Goal: Use online tool/utility: Utilize a website feature to perform a specific function

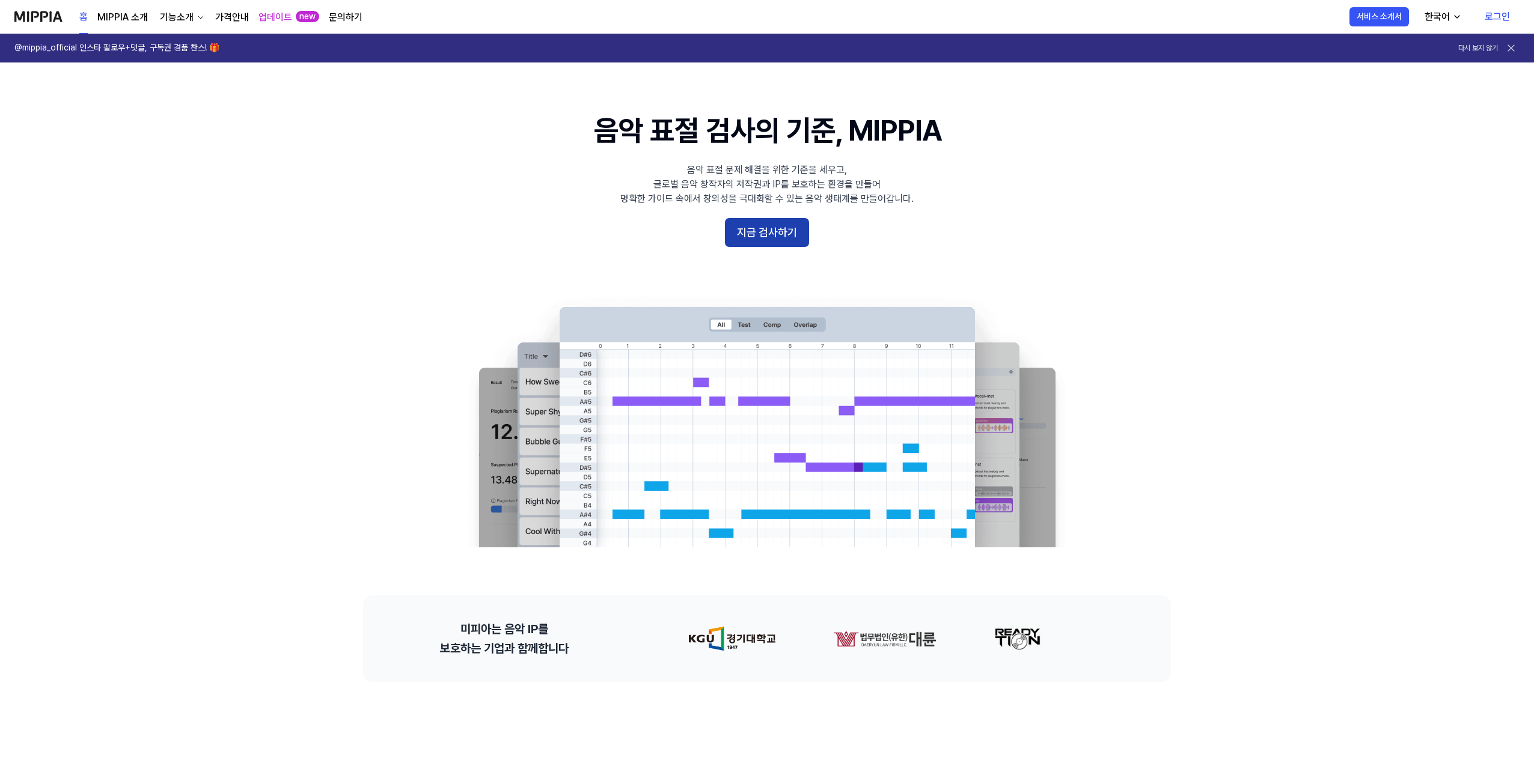
click at [796, 232] on button "지금 검사하기" at bounding box center [767, 232] width 84 height 29
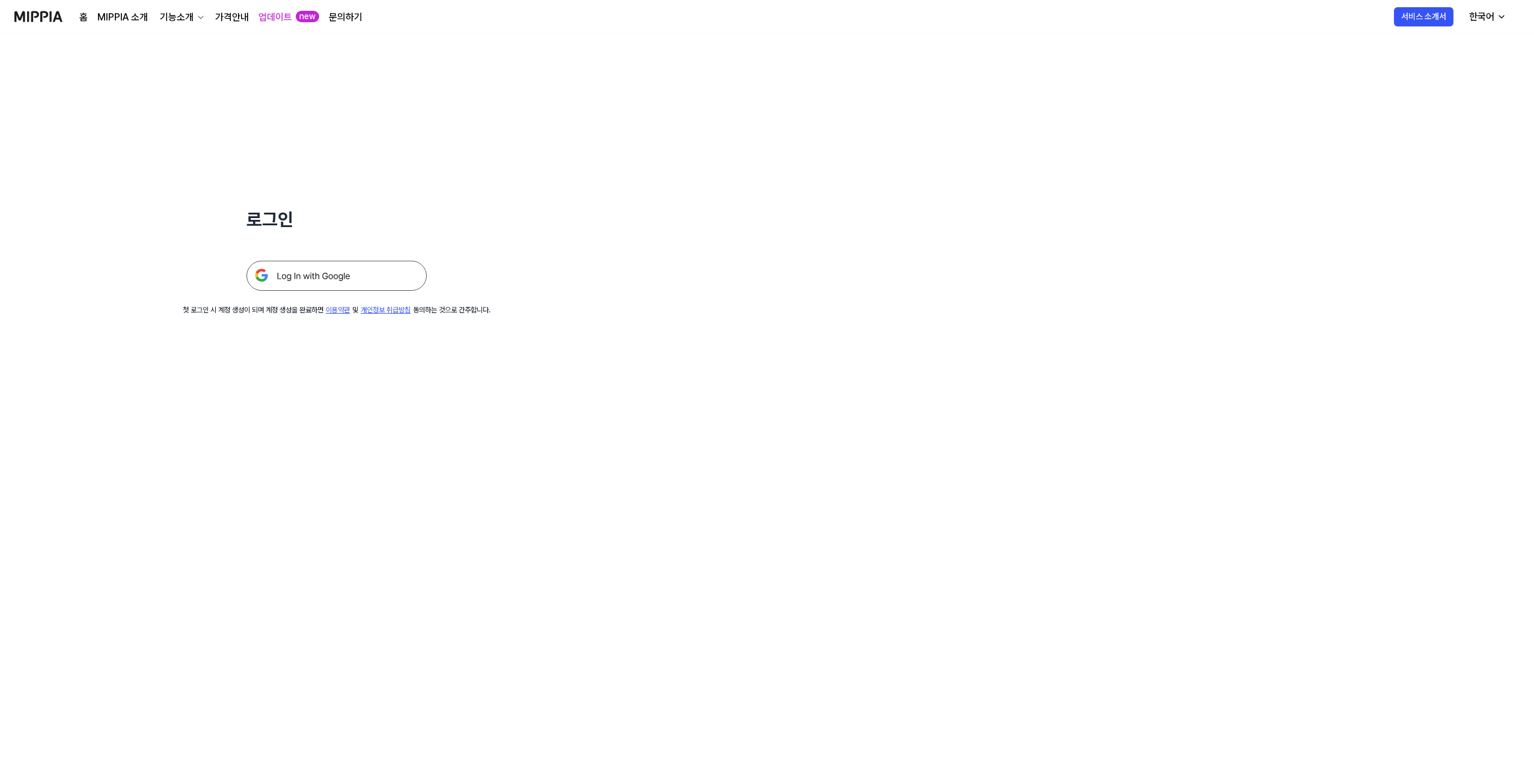
click at [301, 278] on img at bounding box center [337, 275] width 180 height 30
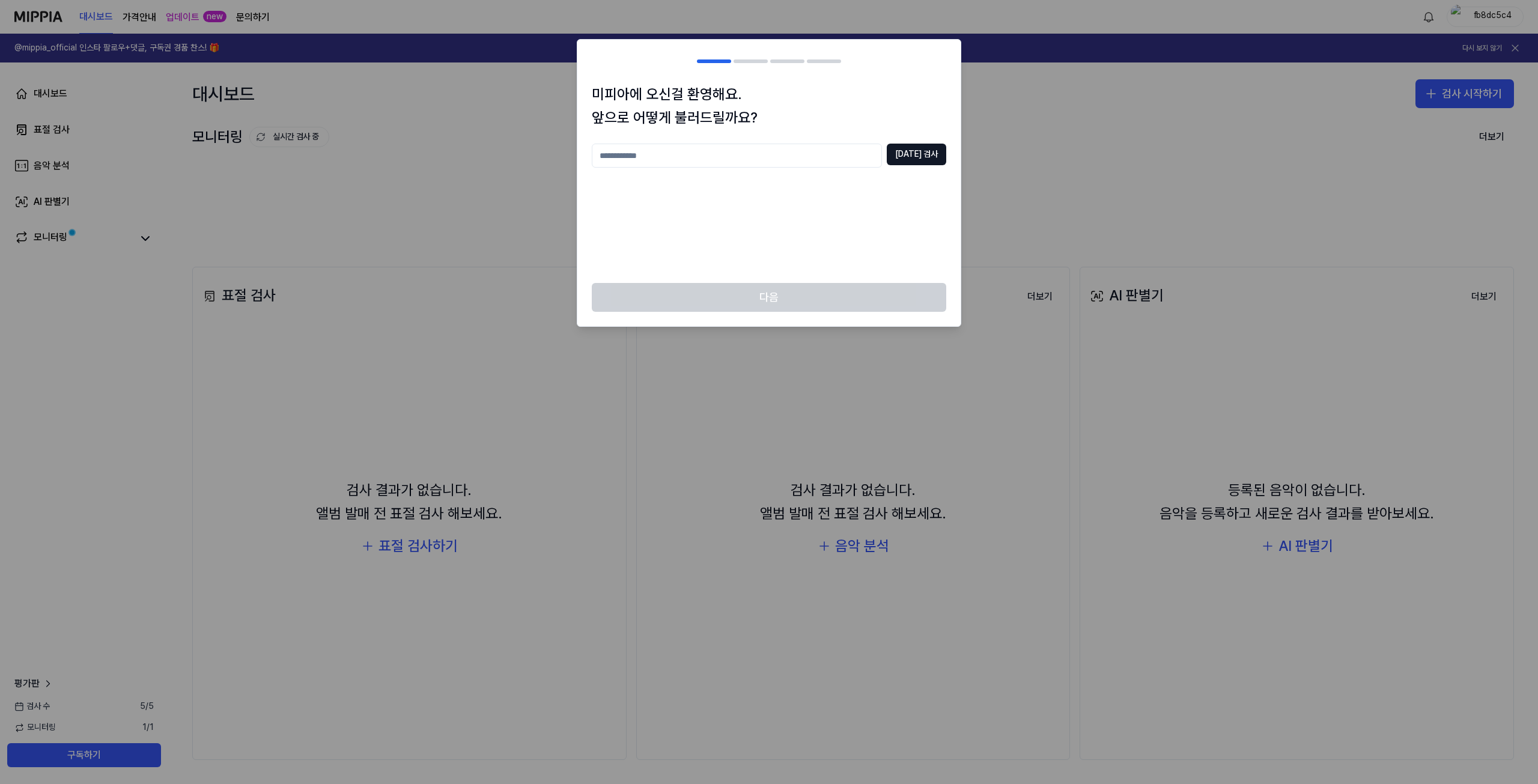
click at [794, 153] on input "text" at bounding box center [736, 155] width 290 height 24
type input "*****"
click at [918, 161] on button "중복 검사" at bounding box center [916, 154] width 59 height 21
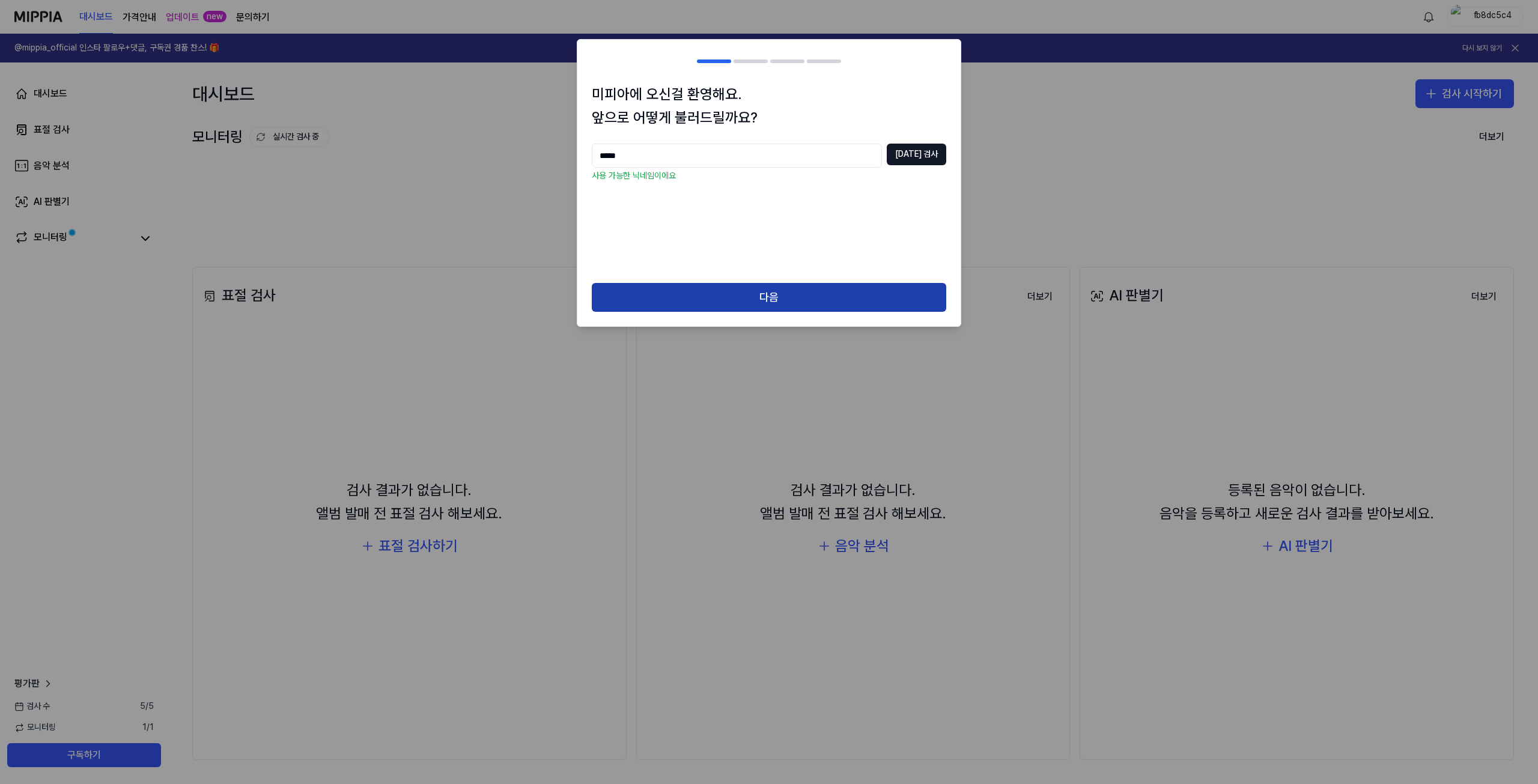
click at [800, 303] on button "다음" at bounding box center [769, 297] width 354 height 29
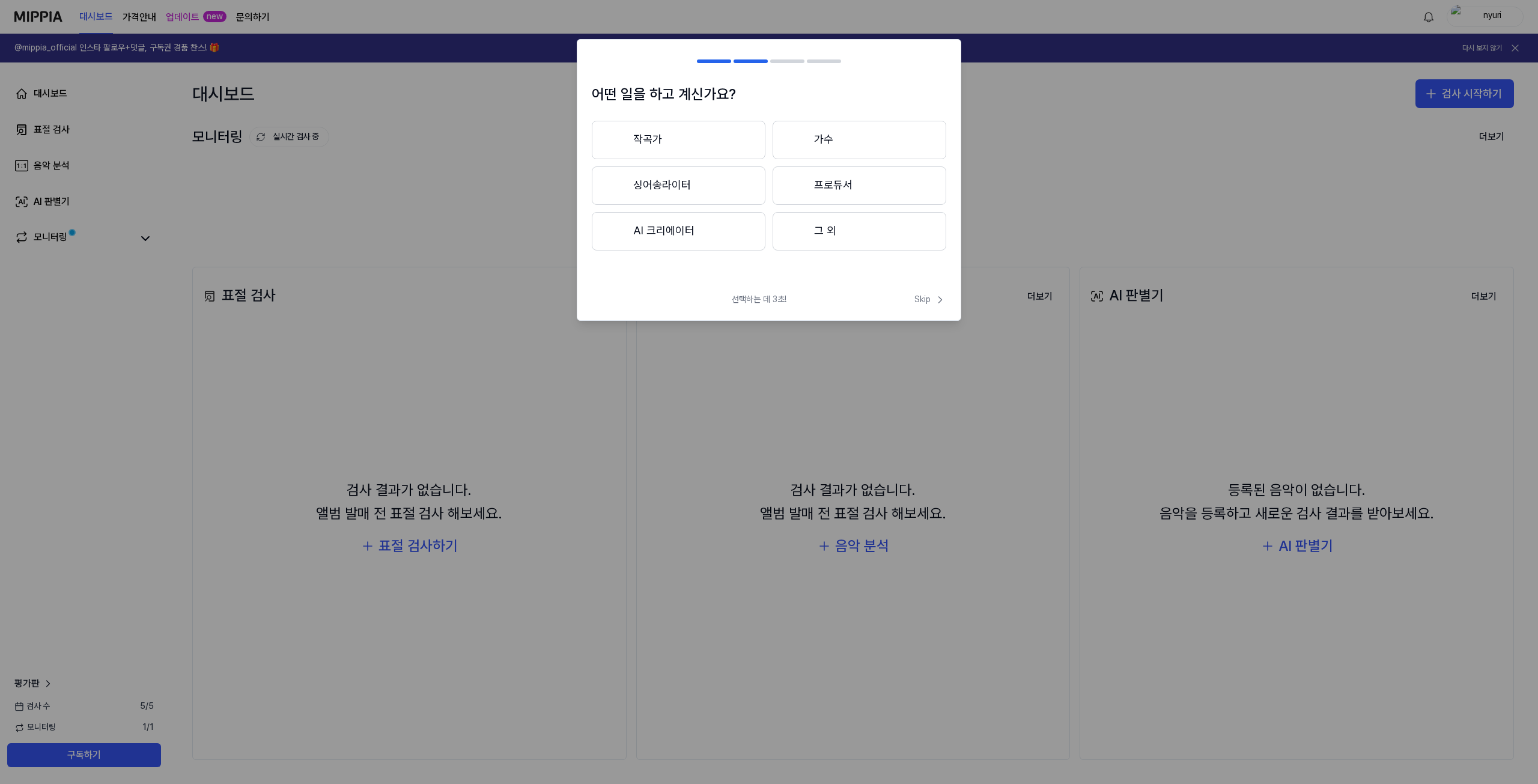
click at [885, 247] on button "그 외" at bounding box center [859, 231] width 173 height 39
click at [942, 300] on icon at bounding box center [940, 300] width 12 height 12
click at [814, 134] on button "BGM" at bounding box center [859, 140] width 172 height 39
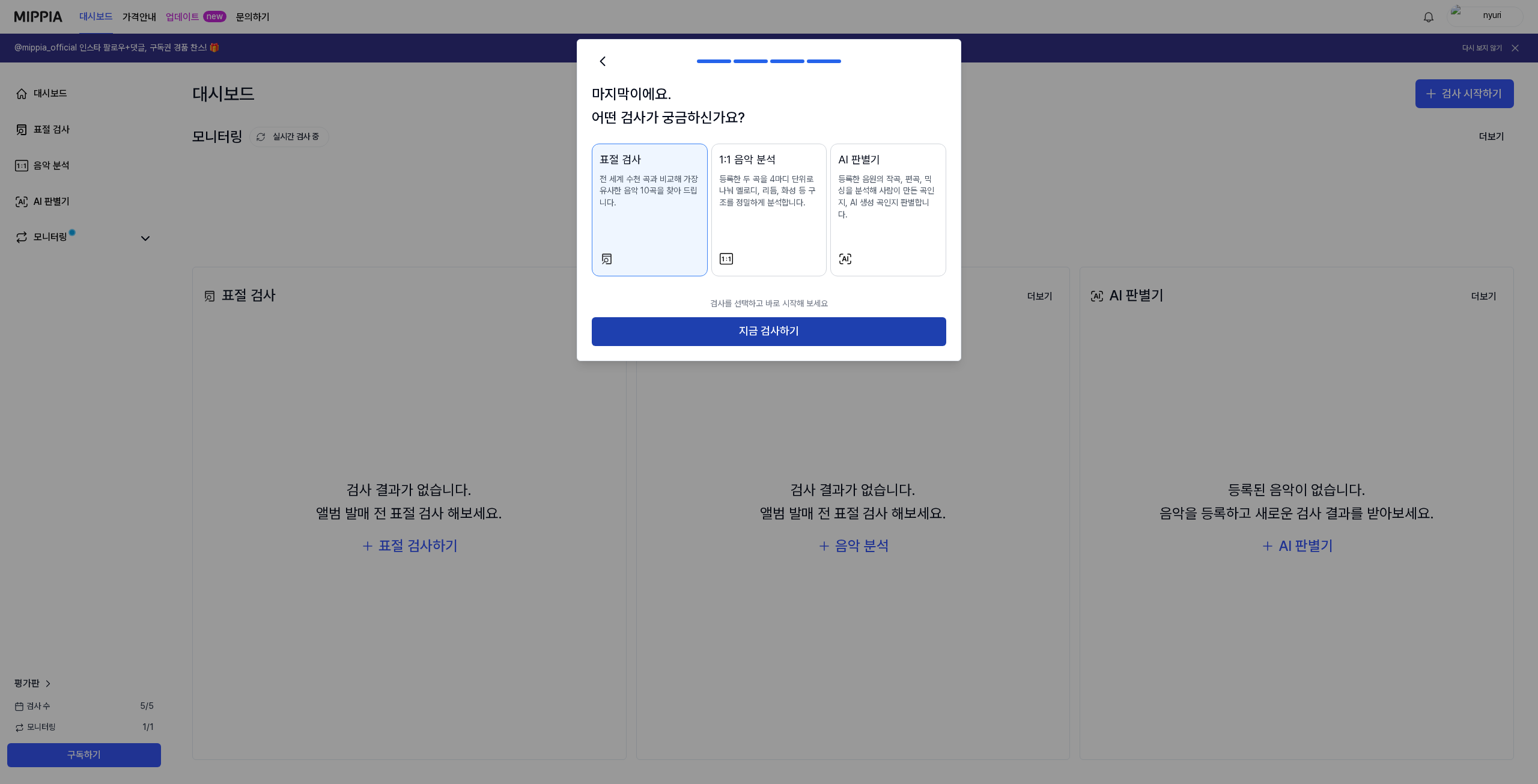
click at [794, 318] on button "지금 검사하기" at bounding box center [769, 331] width 354 height 29
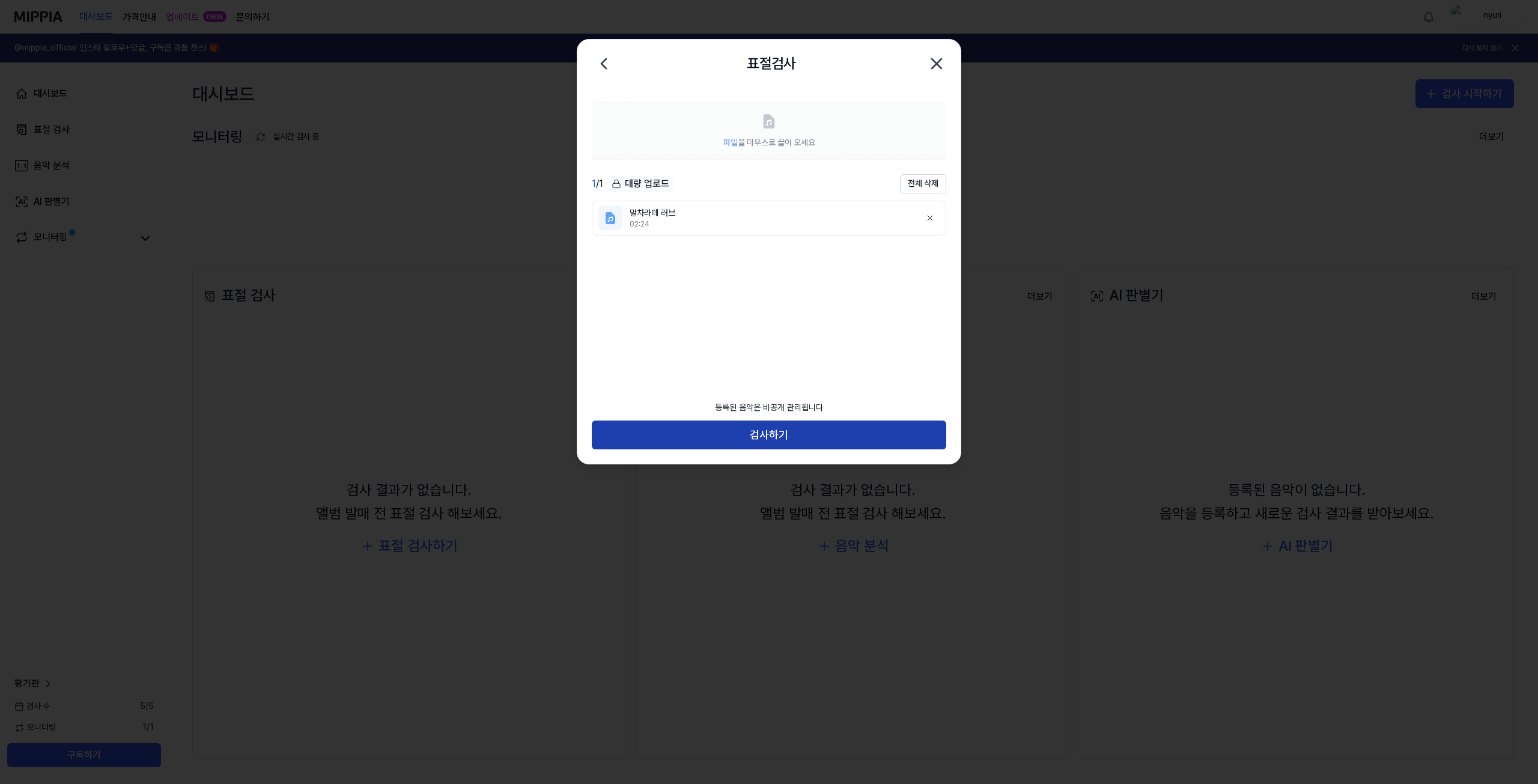
click at [798, 433] on button "검사하기" at bounding box center [769, 435] width 354 height 29
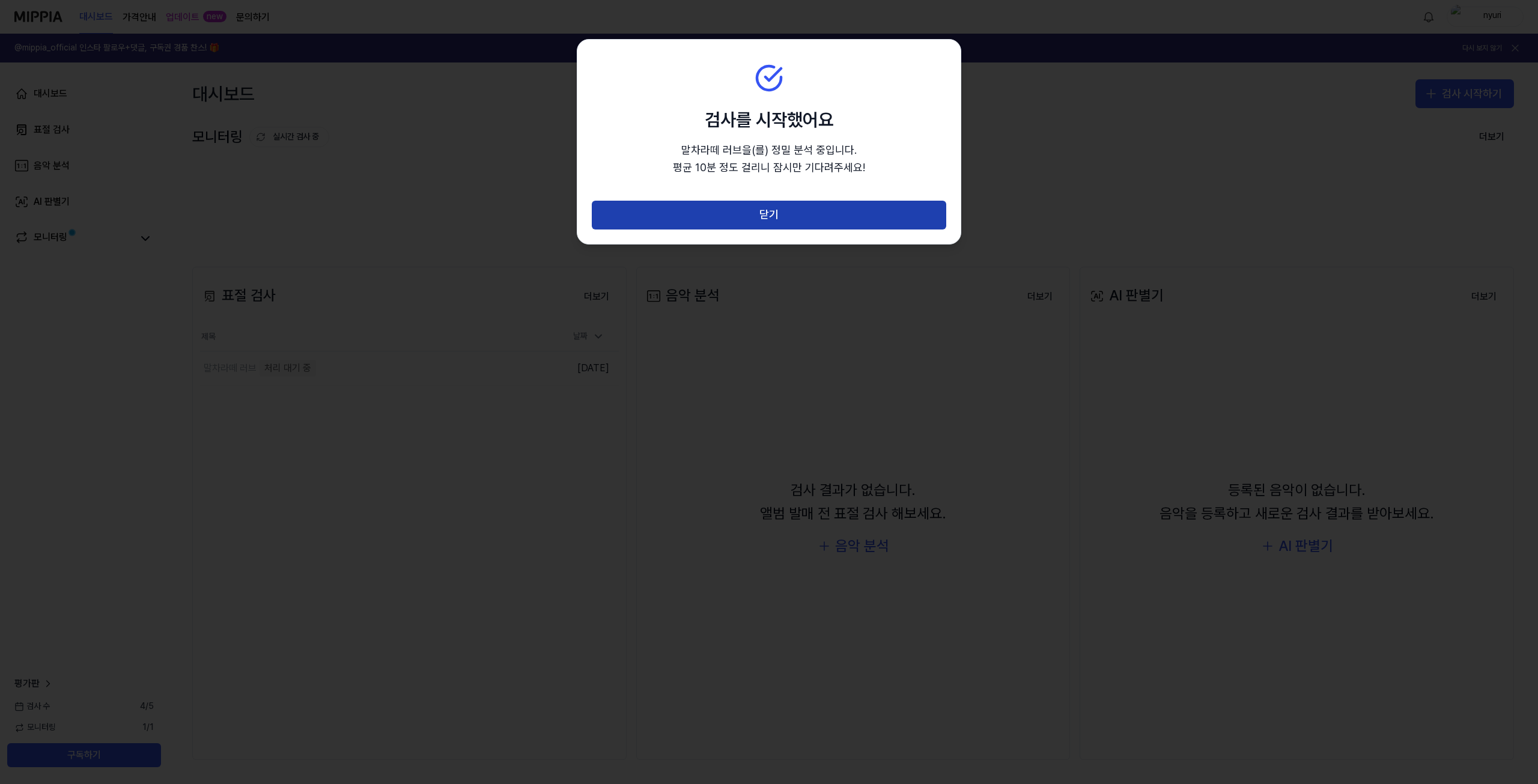
click at [832, 214] on button "닫기" at bounding box center [769, 215] width 354 height 29
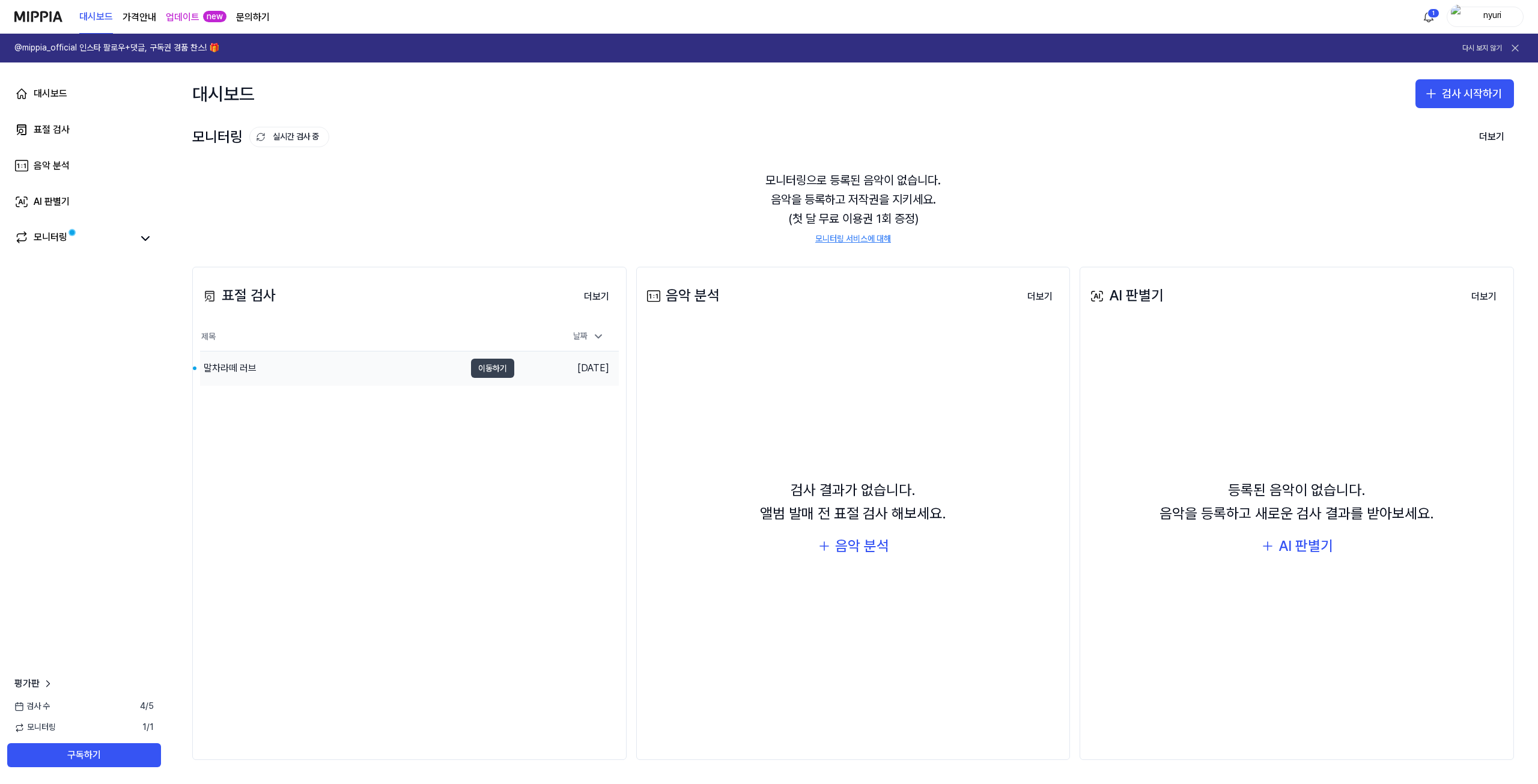
click at [501, 366] on button "이동하기" at bounding box center [492, 368] width 44 height 19
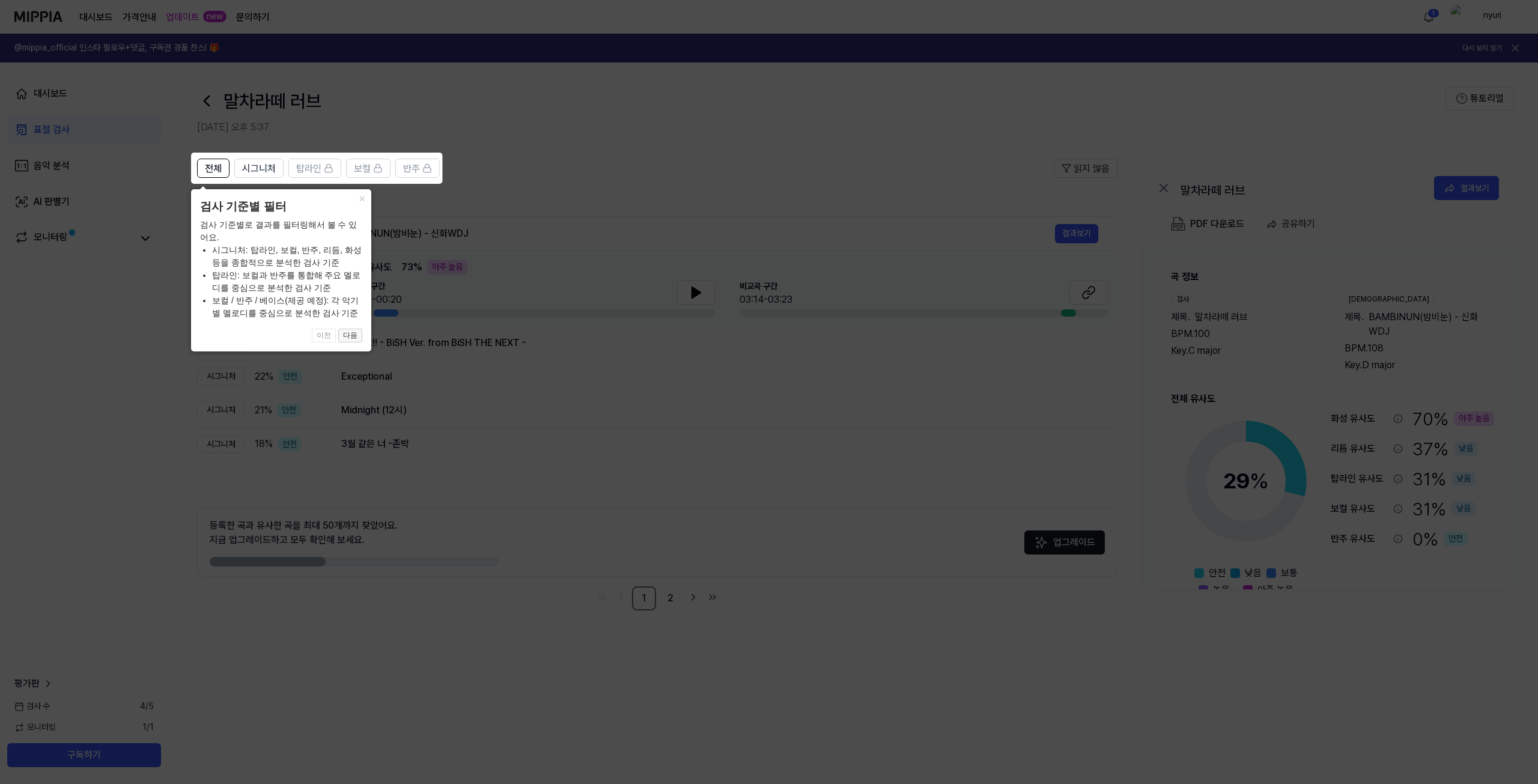
click at [352, 341] on button "다음" at bounding box center [350, 336] width 24 height 15
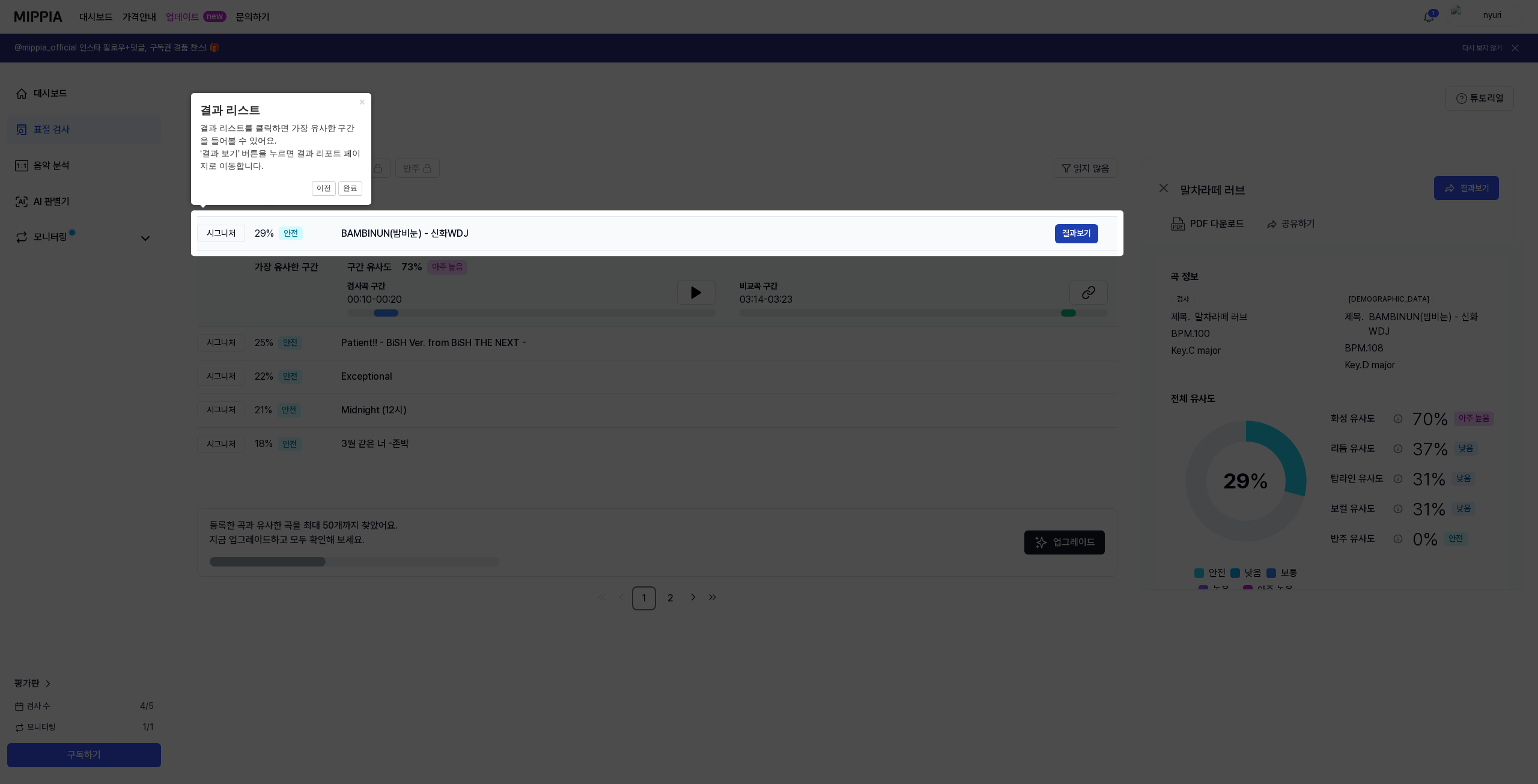
click at [1083, 238] on button "결과보기" at bounding box center [1076, 234] width 44 height 19
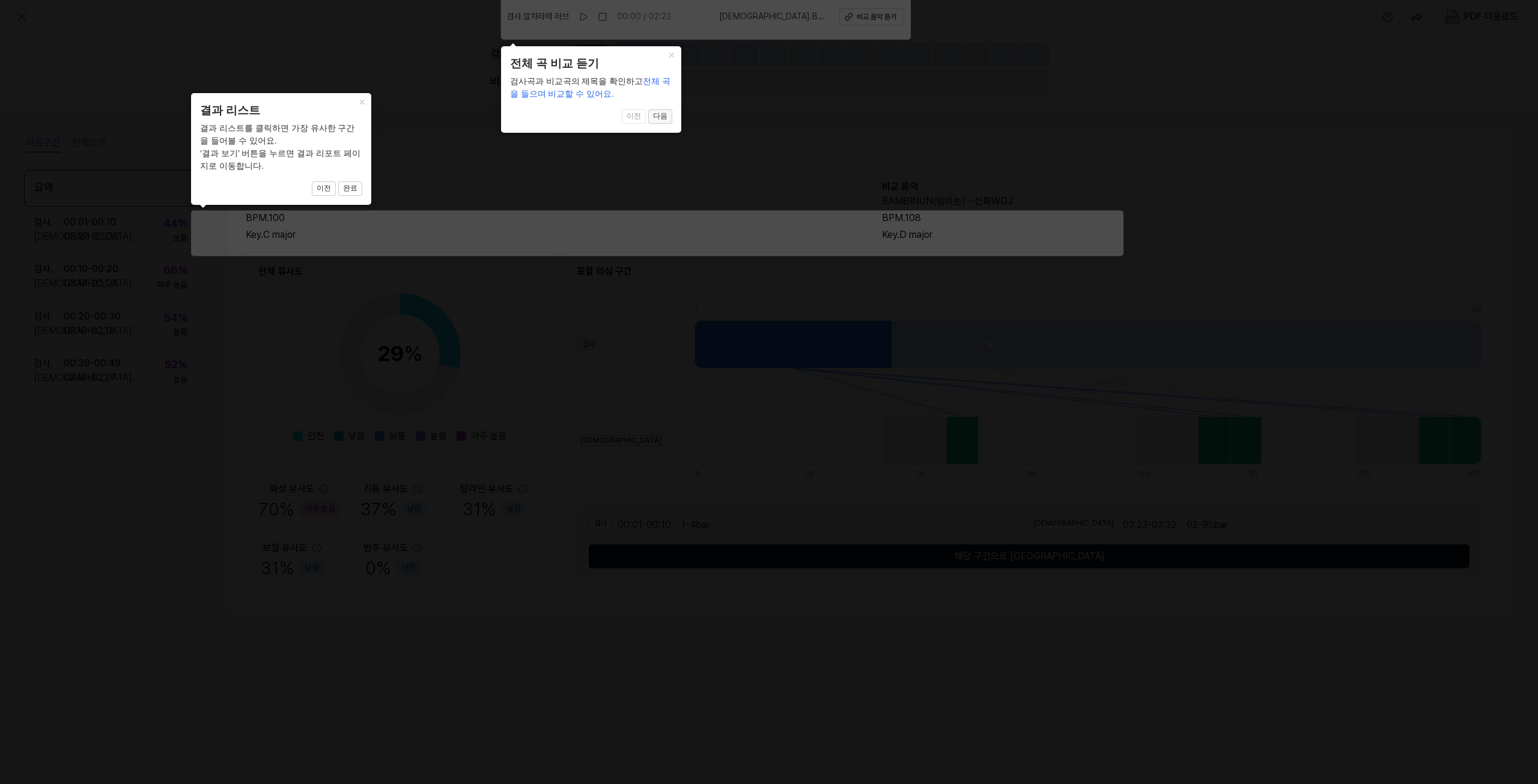
click at [657, 111] on button "다음" at bounding box center [660, 116] width 24 height 15
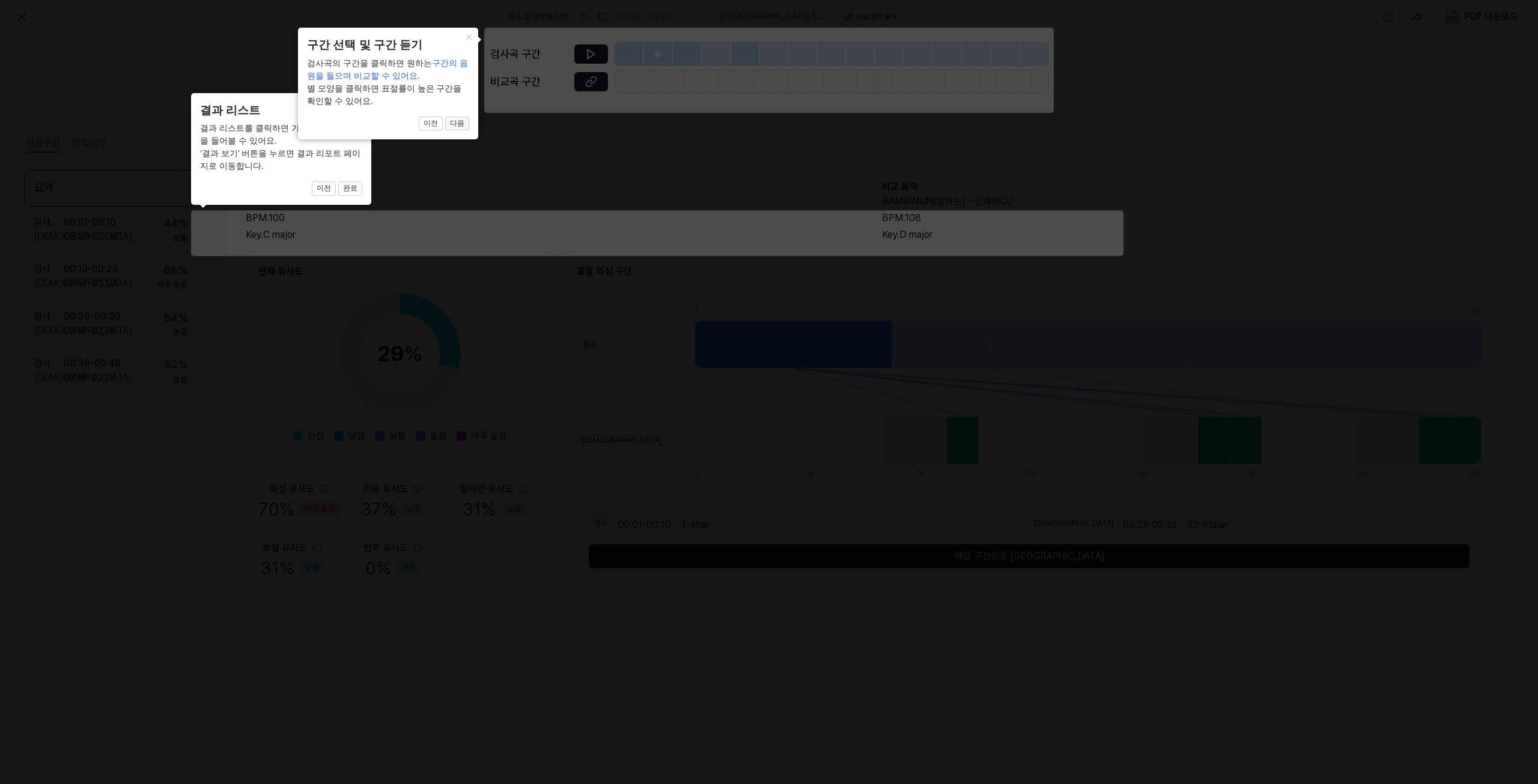
click at [463, 120] on button "다음" at bounding box center [457, 124] width 24 height 15
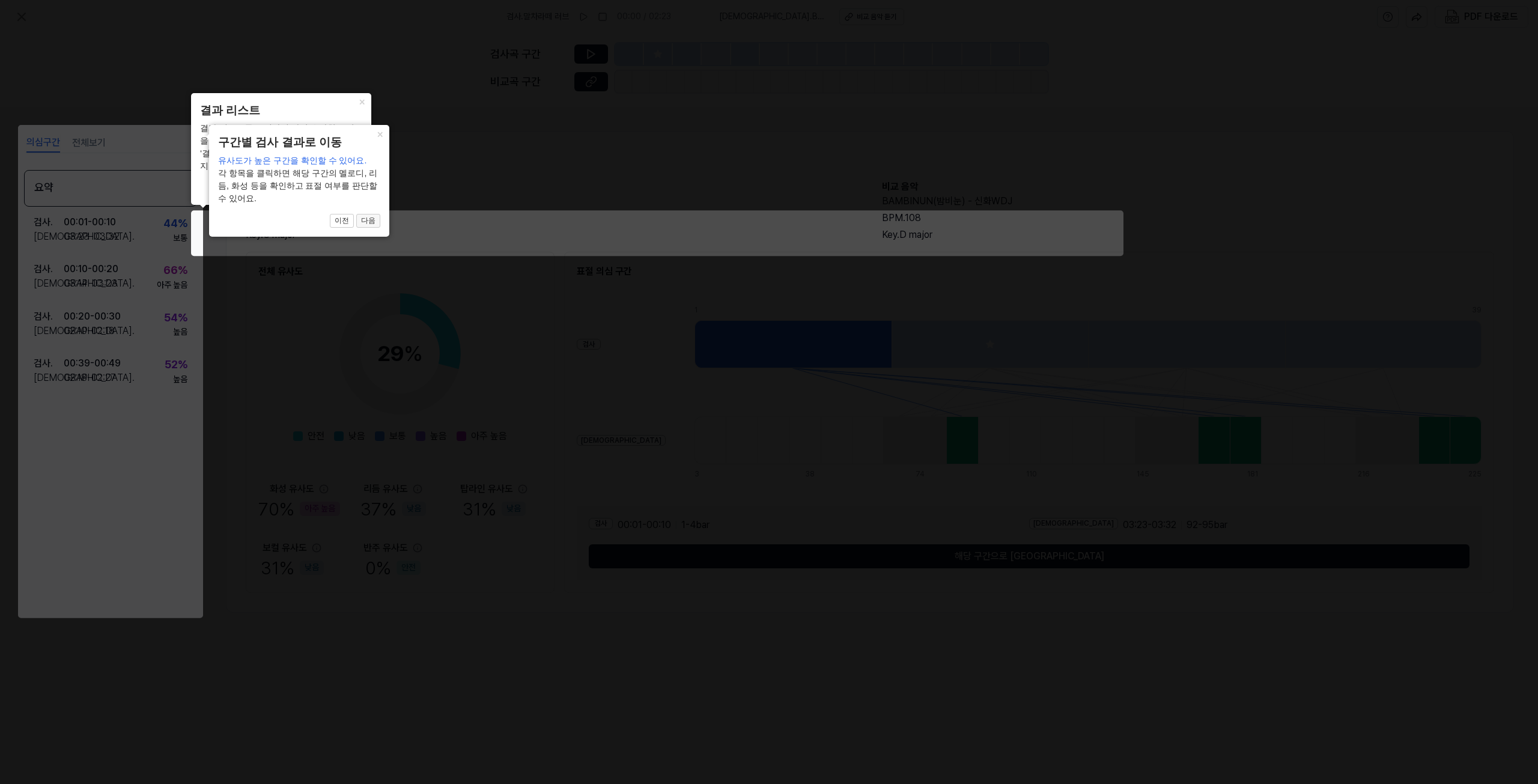
click at [367, 218] on button "다음" at bounding box center [368, 221] width 24 height 15
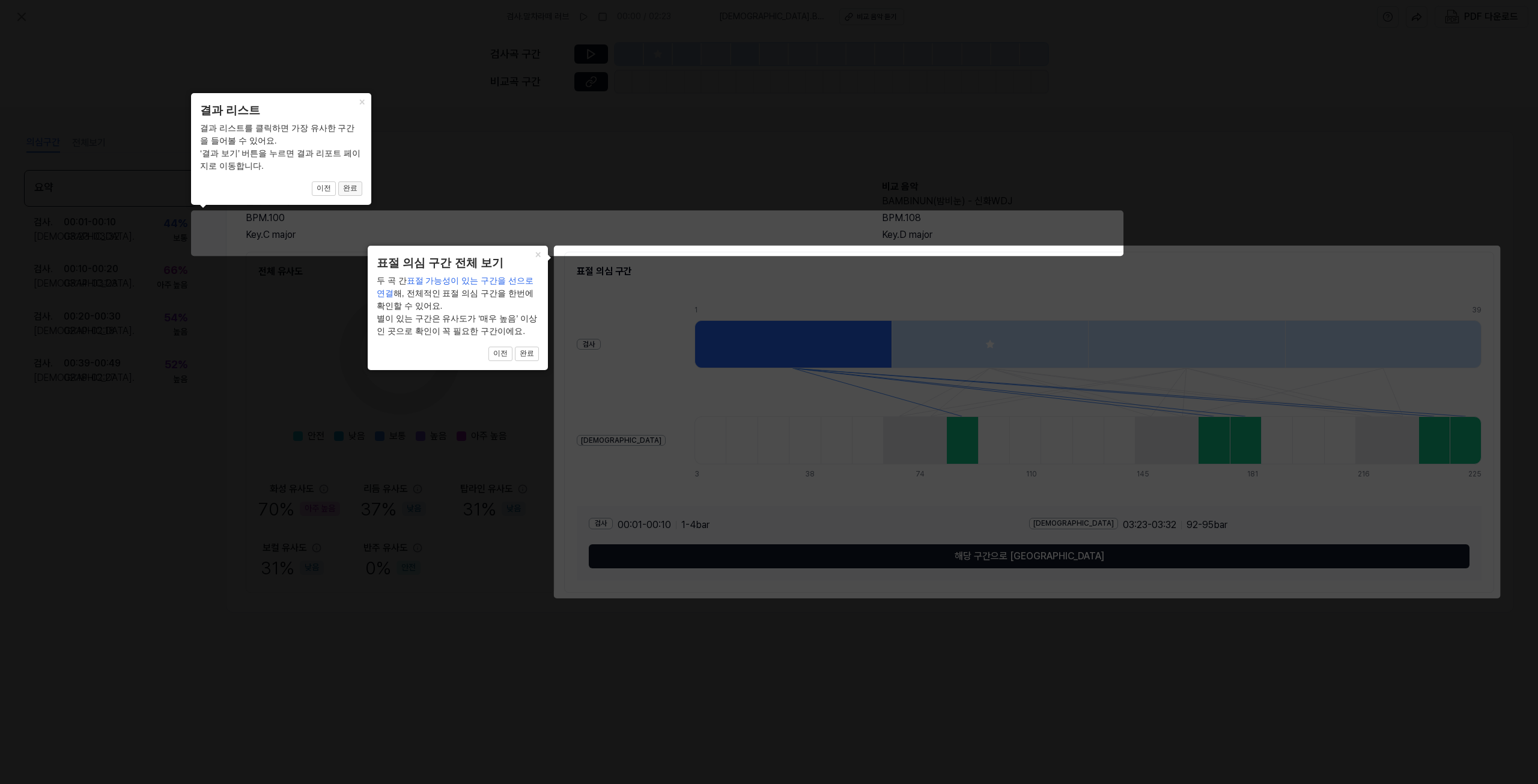
click at [357, 192] on button "완료" at bounding box center [350, 189] width 24 height 15
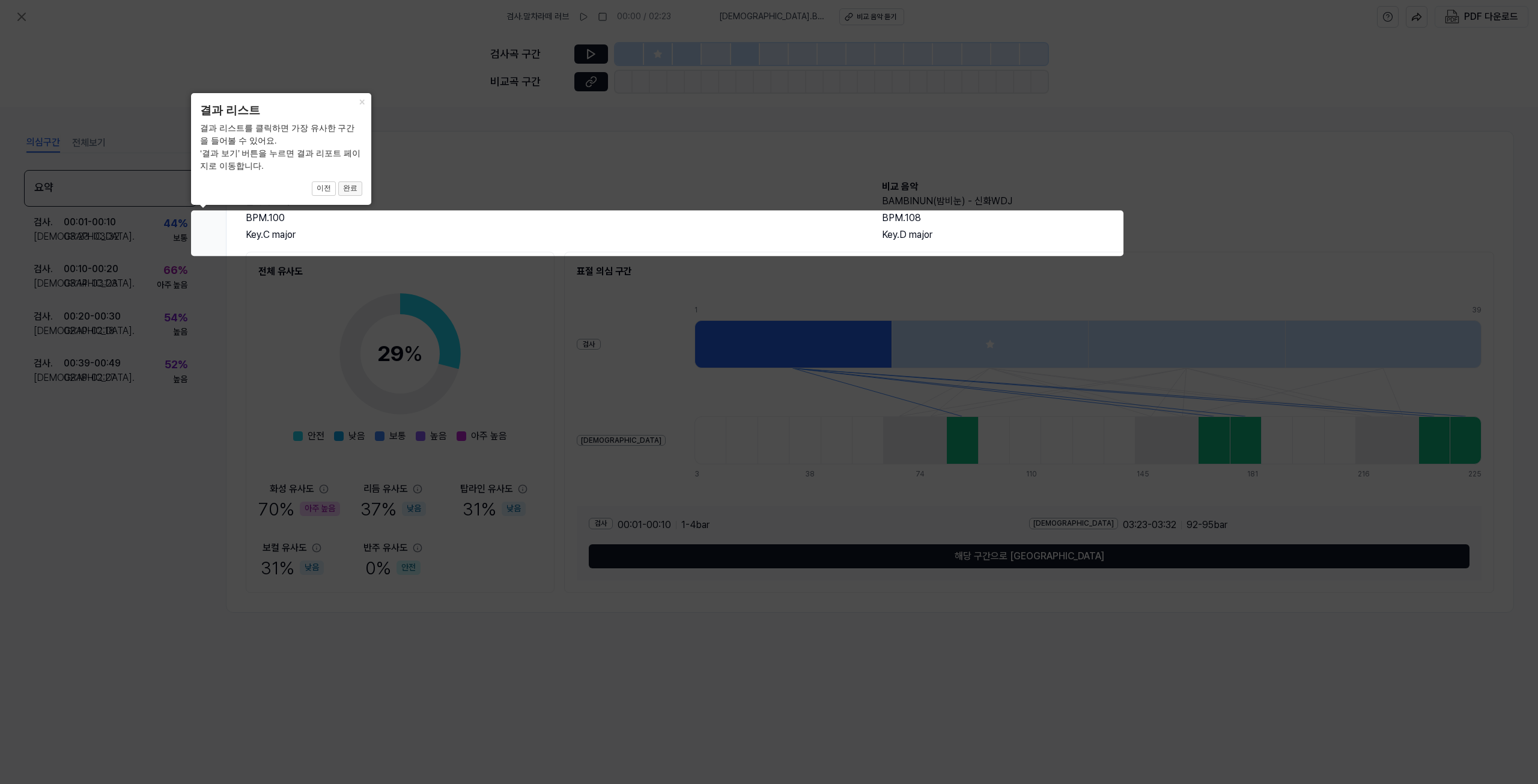
click at [357, 192] on button "완료" at bounding box center [350, 189] width 24 height 15
click at [357, 190] on button "완료" at bounding box center [350, 189] width 24 height 15
click at [462, 278] on icon at bounding box center [769, 392] width 1538 height 784
click at [352, 187] on button "완료" at bounding box center [350, 189] width 24 height 15
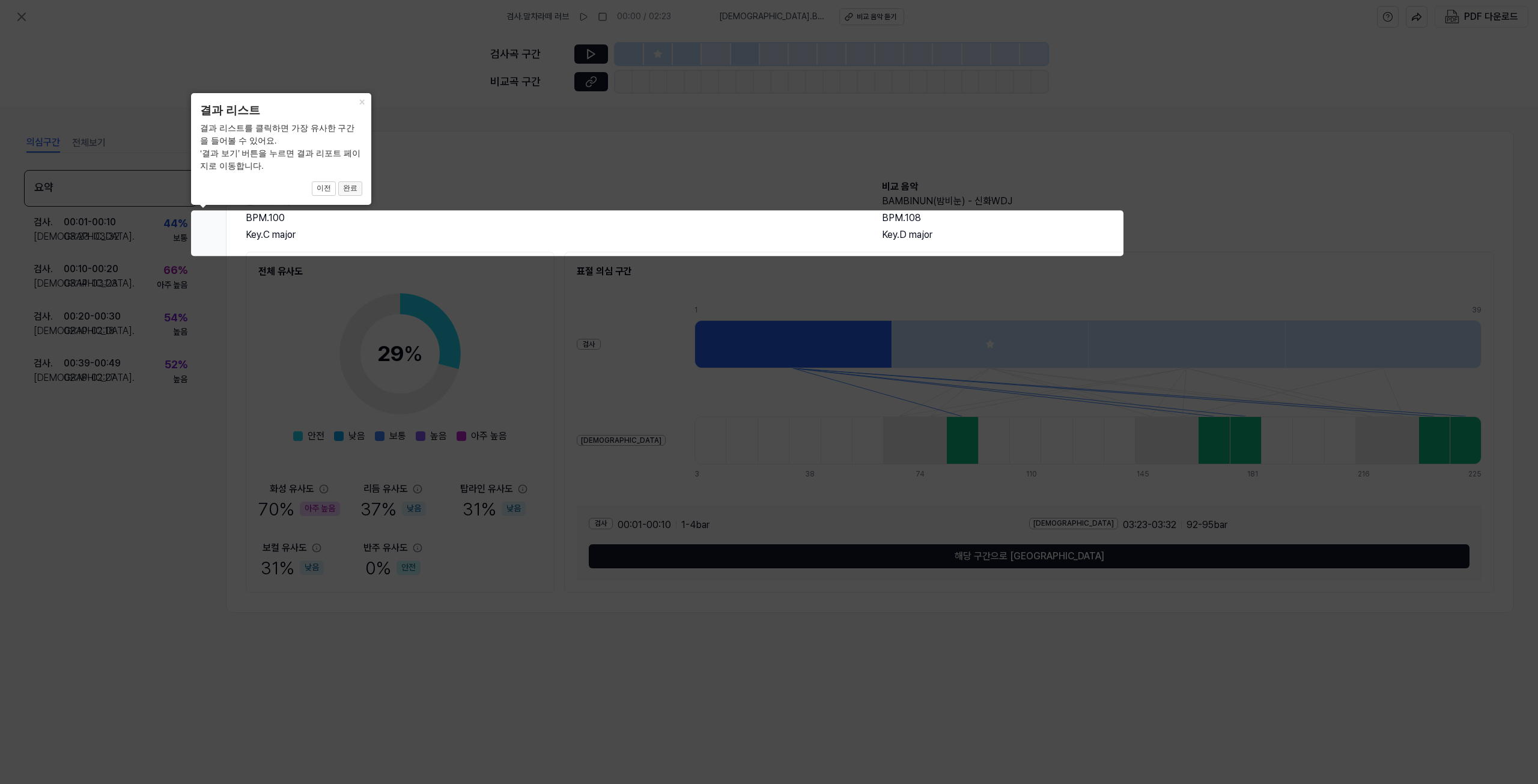
click at [352, 187] on button "완료" at bounding box center [350, 189] width 24 height 15
click at [402, 167] on icon at bounding box center [769, 392] width 1538 height 784
click at [360, 101] on button "×" at bounding box center [361, 101] width 19 height 17
click at [588, 287] on icon at bounding box center [769, 392] width 1538 height 784
click at [625, 237] on icon at bounding box center [769, 392] width 1538 height 784
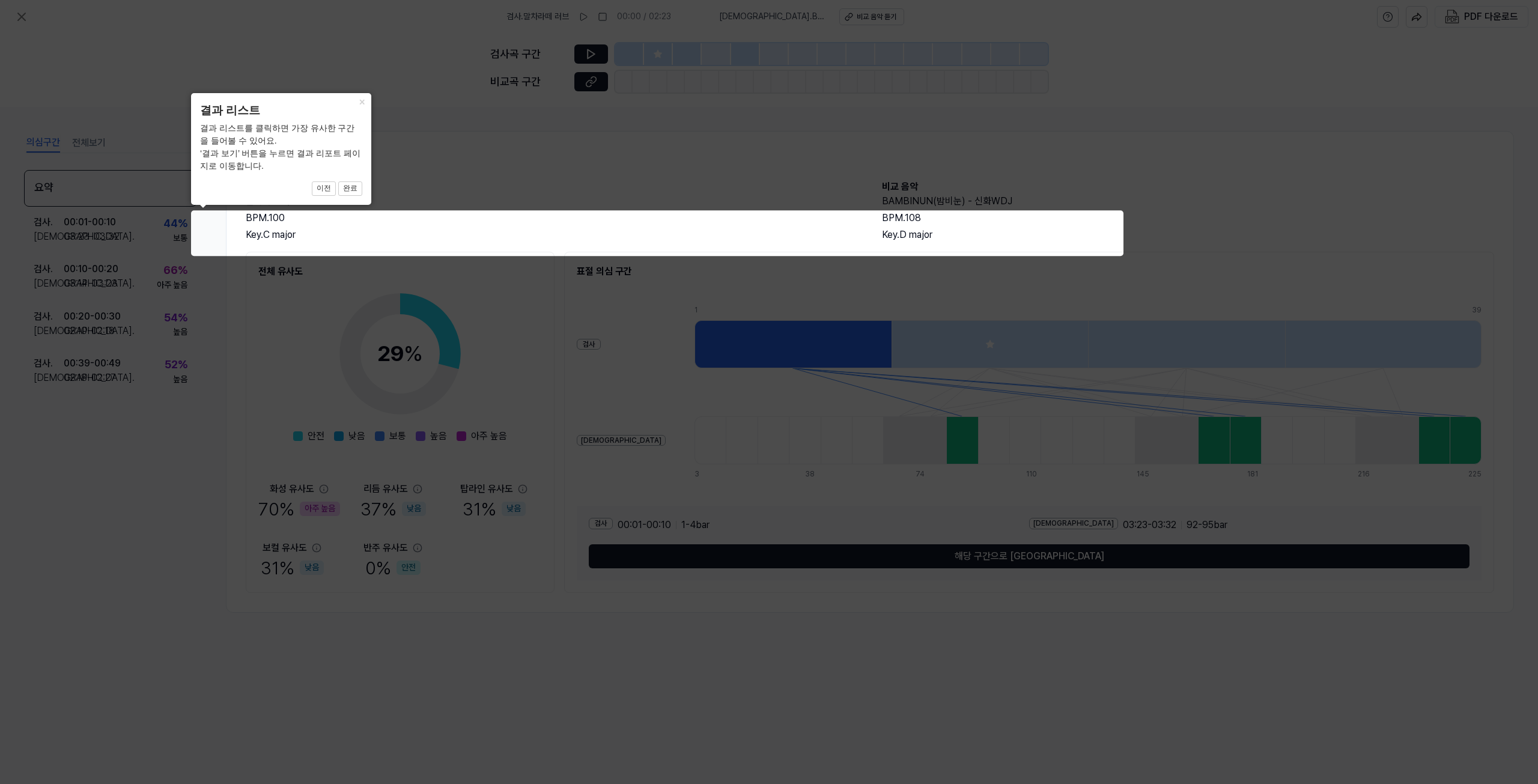
click at [739, 337] on icon at bounding box center [769, 392] width 1538 height 784
click at [973, 631] on icon at bounding box center [769, 392] width 1538 height 784
click at [988, 559] on icon at bounding box center [769, 392] width 1538 height 784
click at [511, 268] on icon at bounding box center [769, 392] width 1538 height 784
click at [443, 56] on icon at bounding box center [769, 392] width 1538 height 784
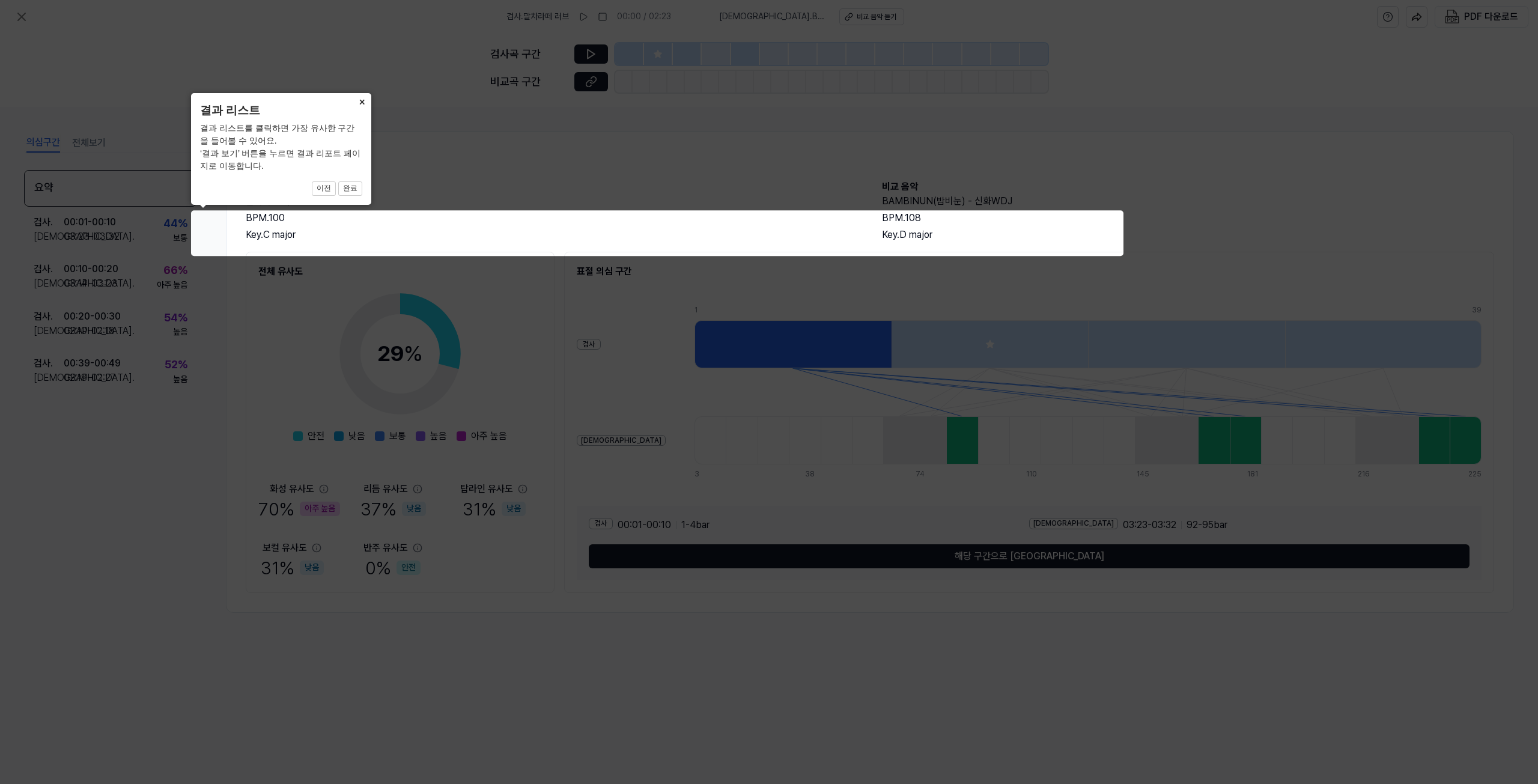
click at [355, 98] on button "×" at bounding box center [361, 101] width 19 height 17
click at [358, 98] on button "×" at bounding box center [361, 101] width 19 height 17
click at [360, 98] on button "×" at bounding box center [361, 101] width 19 height 17
click at [300, 239] on icon at bounding box center [769, 392] width 1538 height 784
click at [292, 329] on icon at bounding box center [769, 392] width 1538 height 784
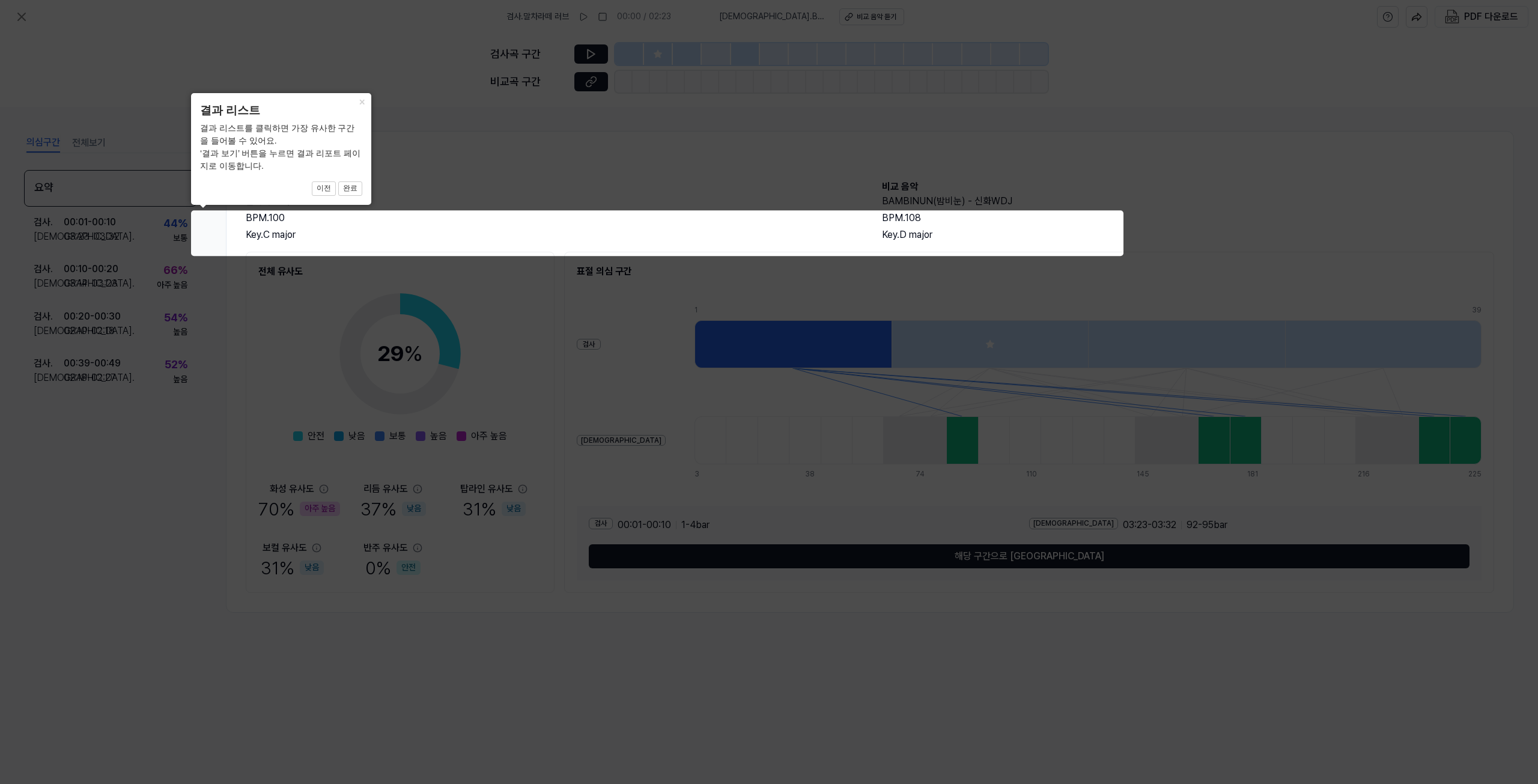
click at [449, 408] on icon at bounding box center [769, 392] width 1538 height 784
click at [592, 341] on icon at bounding box center [769, 392] width 1538 height 784
click at [507, 162] on icon at bounding box center [769, 392] width 1538 height 784
click at [360, 103] on button "×" at bounding box center [361, 101] width 19 height 17
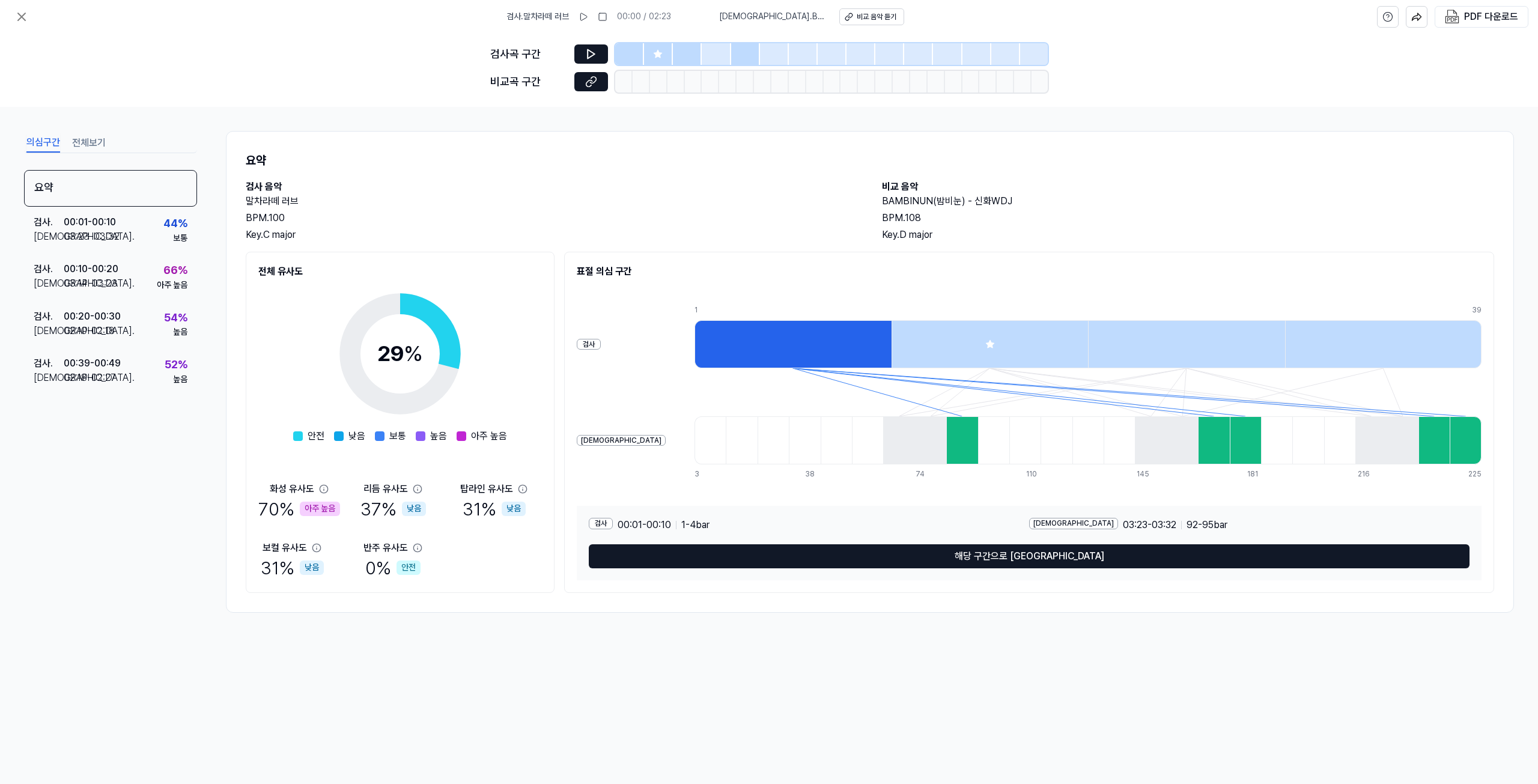
drag, startPoint x: 309, startPoint y: 510, endPoint x: 299, endPoint y: 507, distance: 10.4
click at [300, 507] on div "아주 높음" at bounding box center [320, 509] width 40 height 15
click at [707, 345] on div at bounding box center [793, 344] width 197 height 48
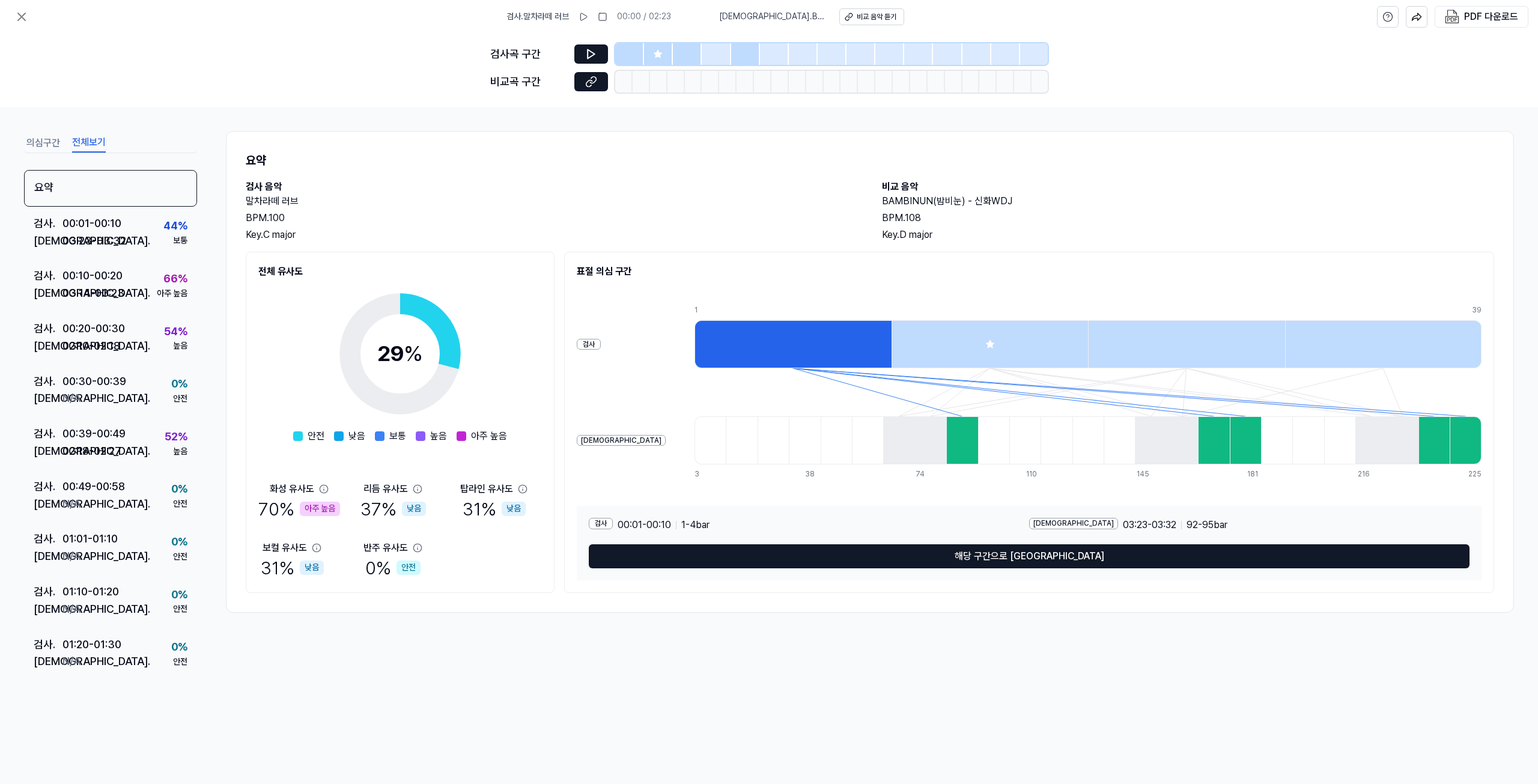
click at [91, 146] on button "전체보기" at bounding box center [89, 143] width 34 height 19
click at [34, 140] on button "의심구간" at bounding box center [43, 143] width 34 height 19
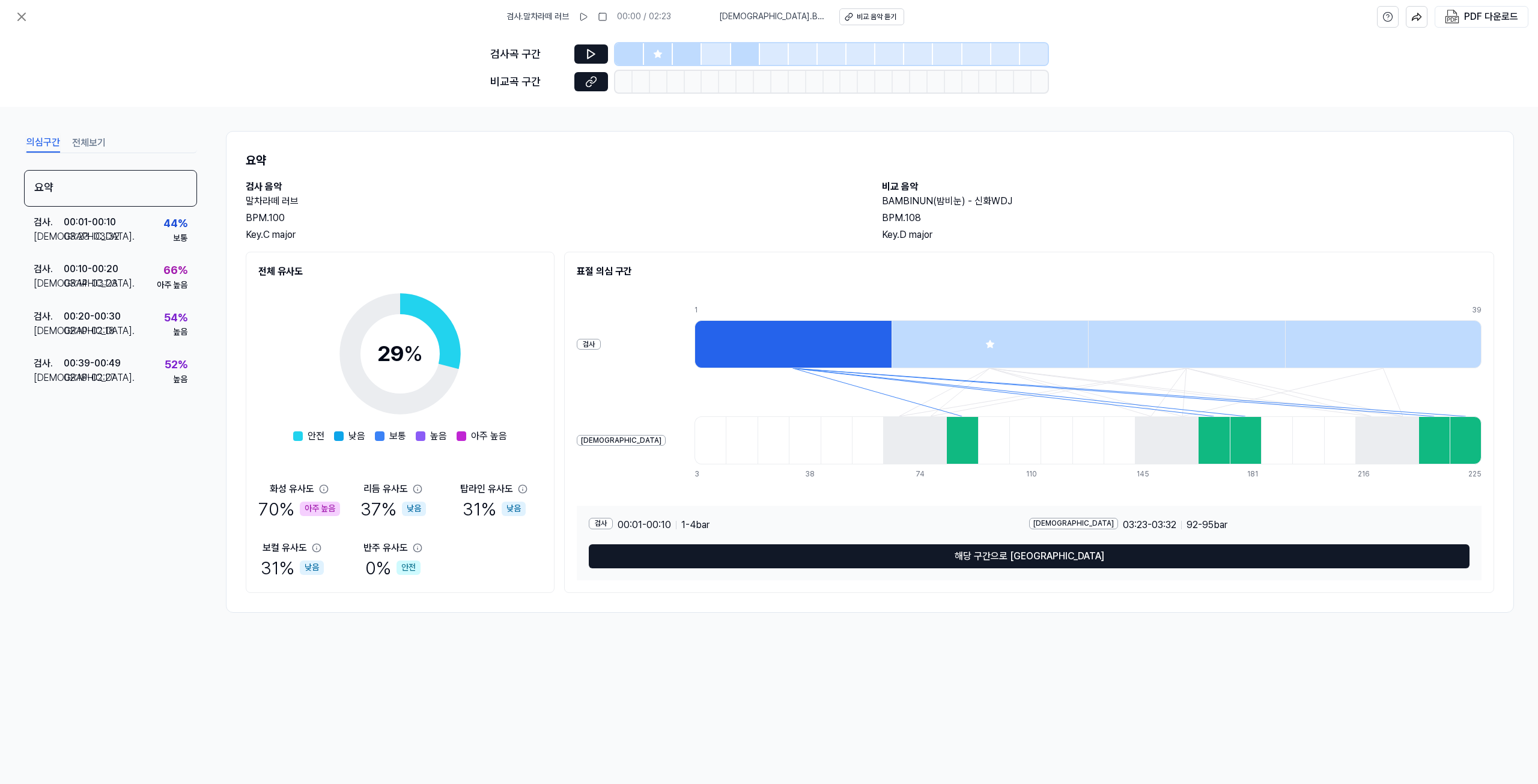
click at [695, 346] on div at bounding box center [793, 344] width 197 height 48
click at [596, 52] on icon at bounding box center [592, 54] width 12 height 12
click at [657, 52] on icon at bounding box center [658, 53] width 8 height 8
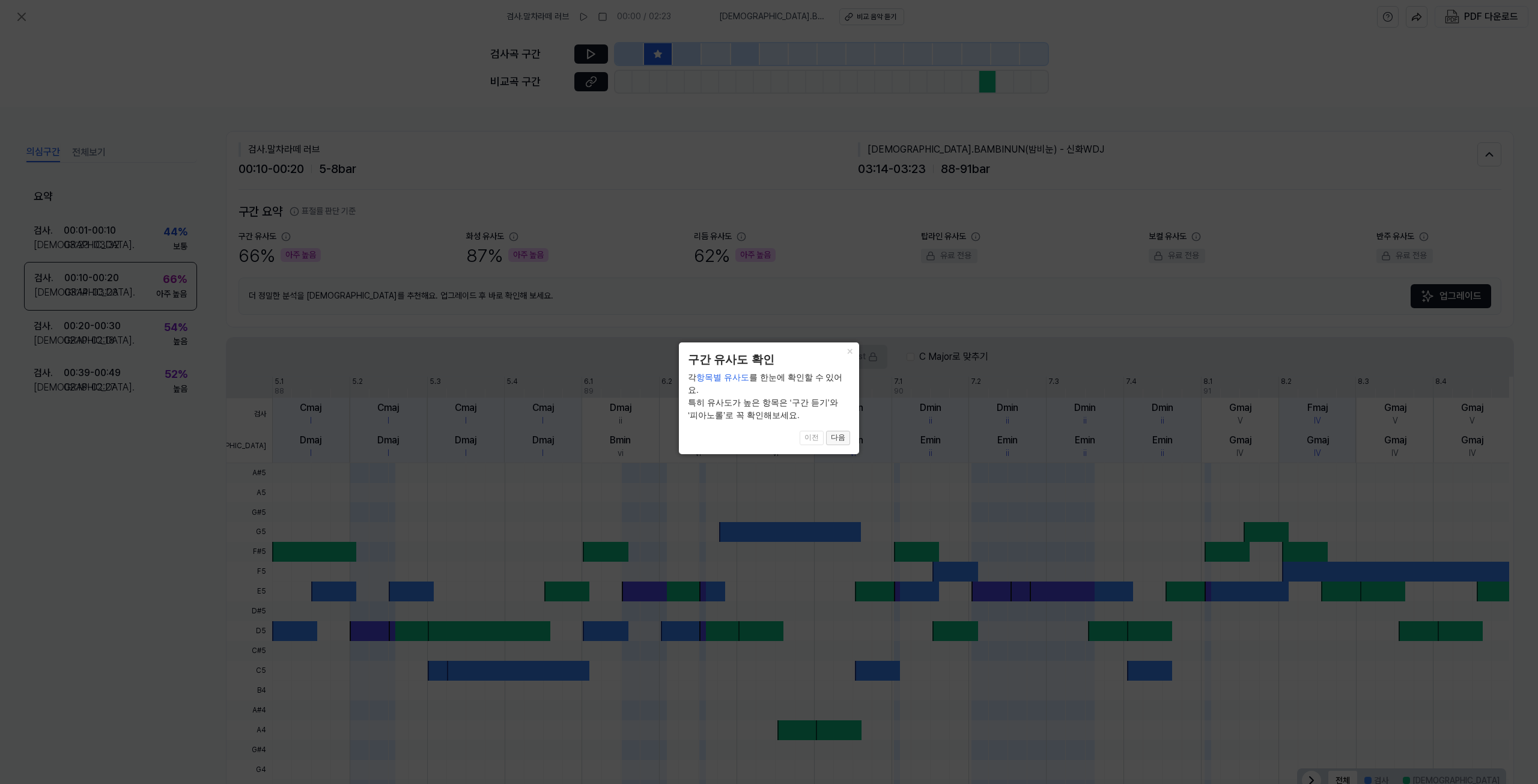
click at [837, 431] on button "다음" at bounding box center [838, 438] width 24 height 15
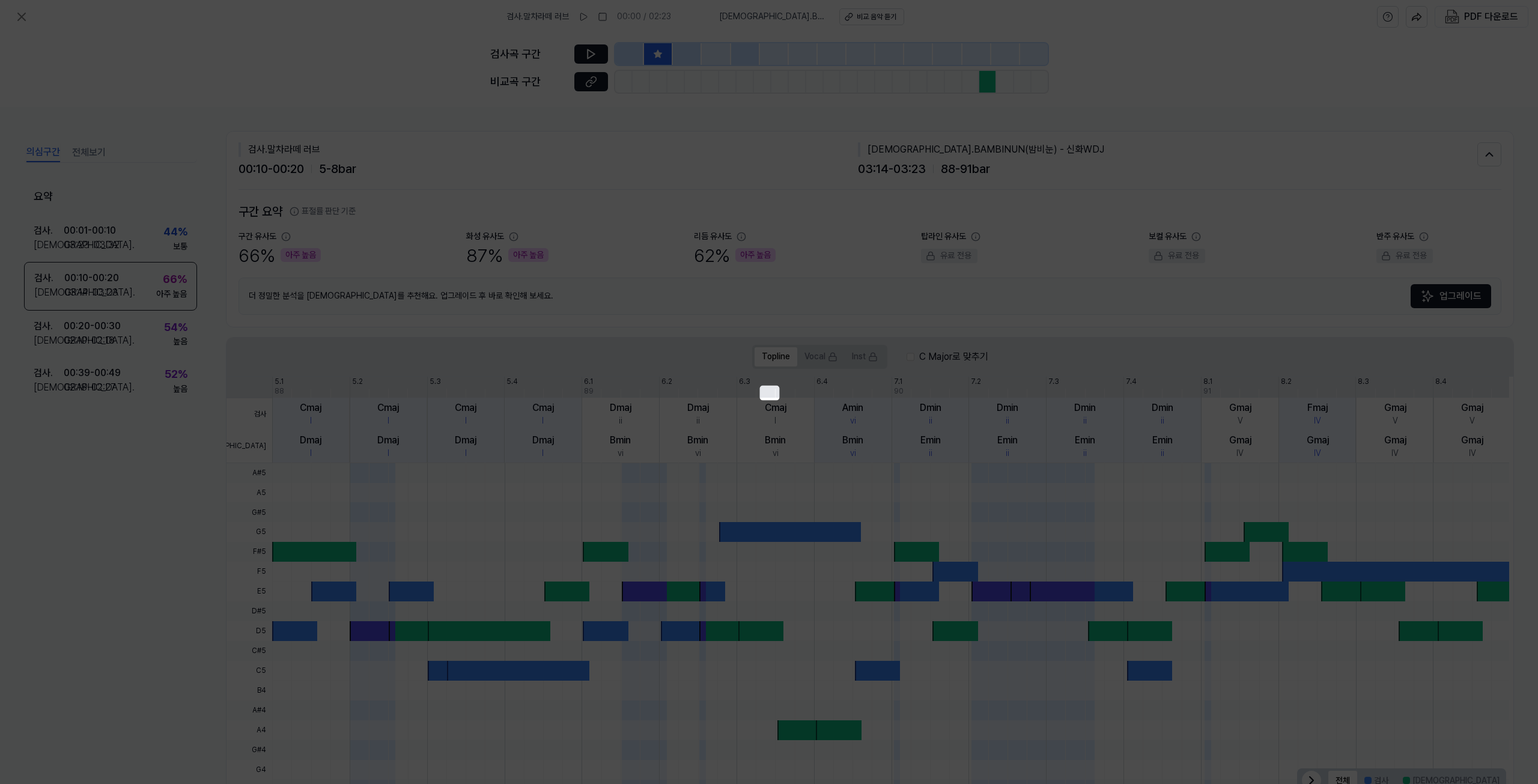
scroll to position [38, 0]
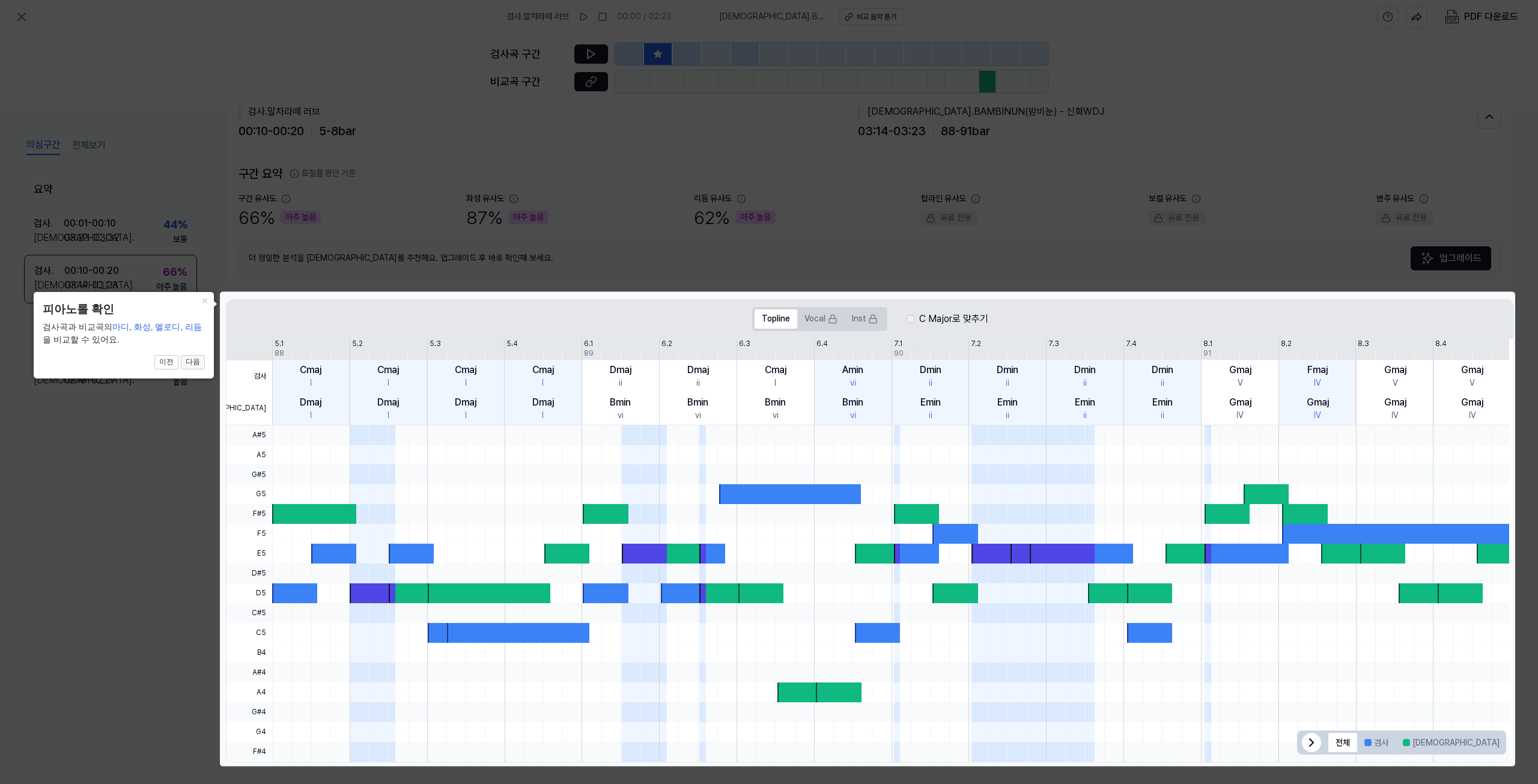
click at [200, 359] on button "다음" at bounding box center [192, 362] width 24 height 15
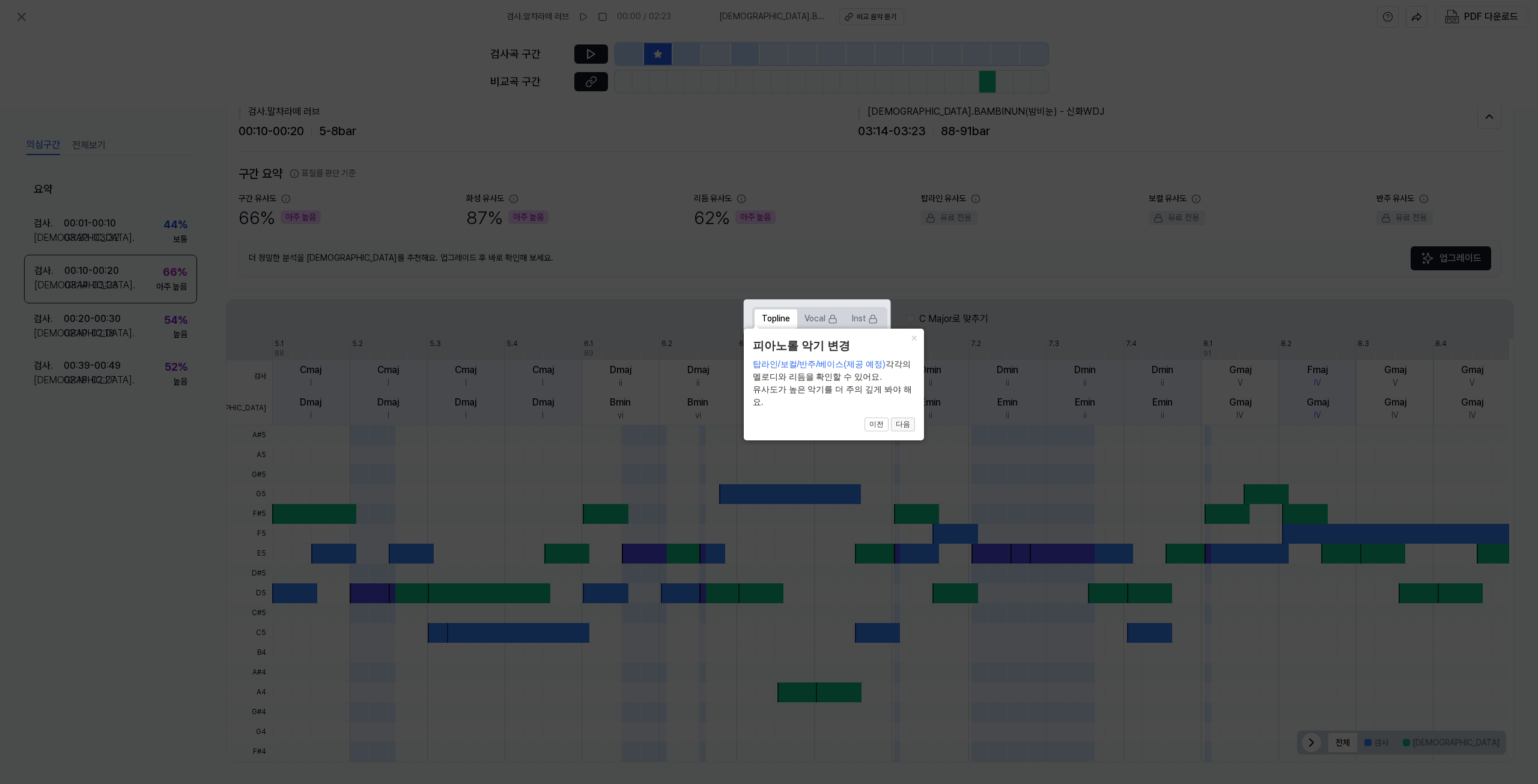
click at [900, 421] on button "다음" at bounding box center [902, 425] width 24 height 15
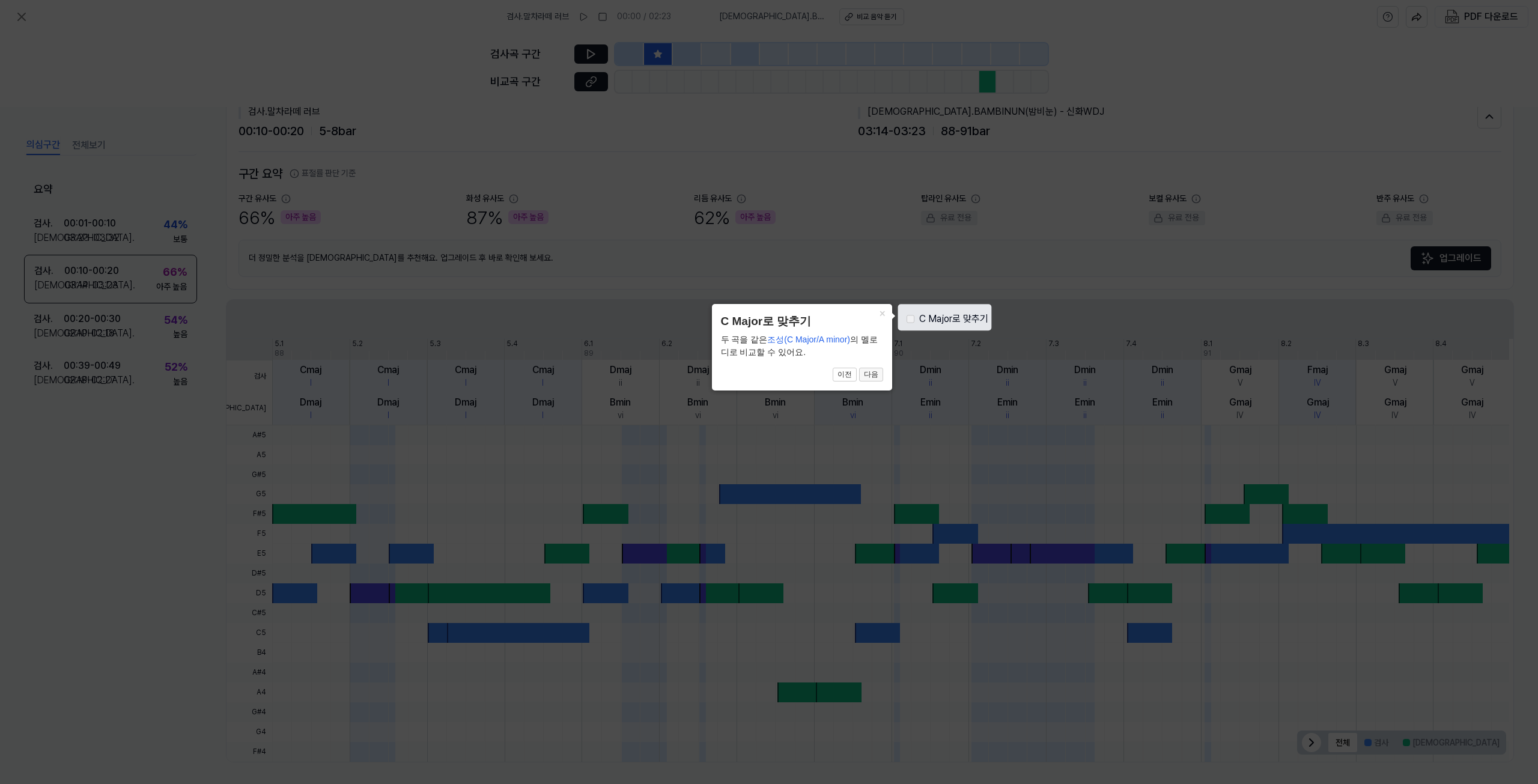
click at [877, 377] on button "다음" at bounding box center [870, 375] width 24 height 15
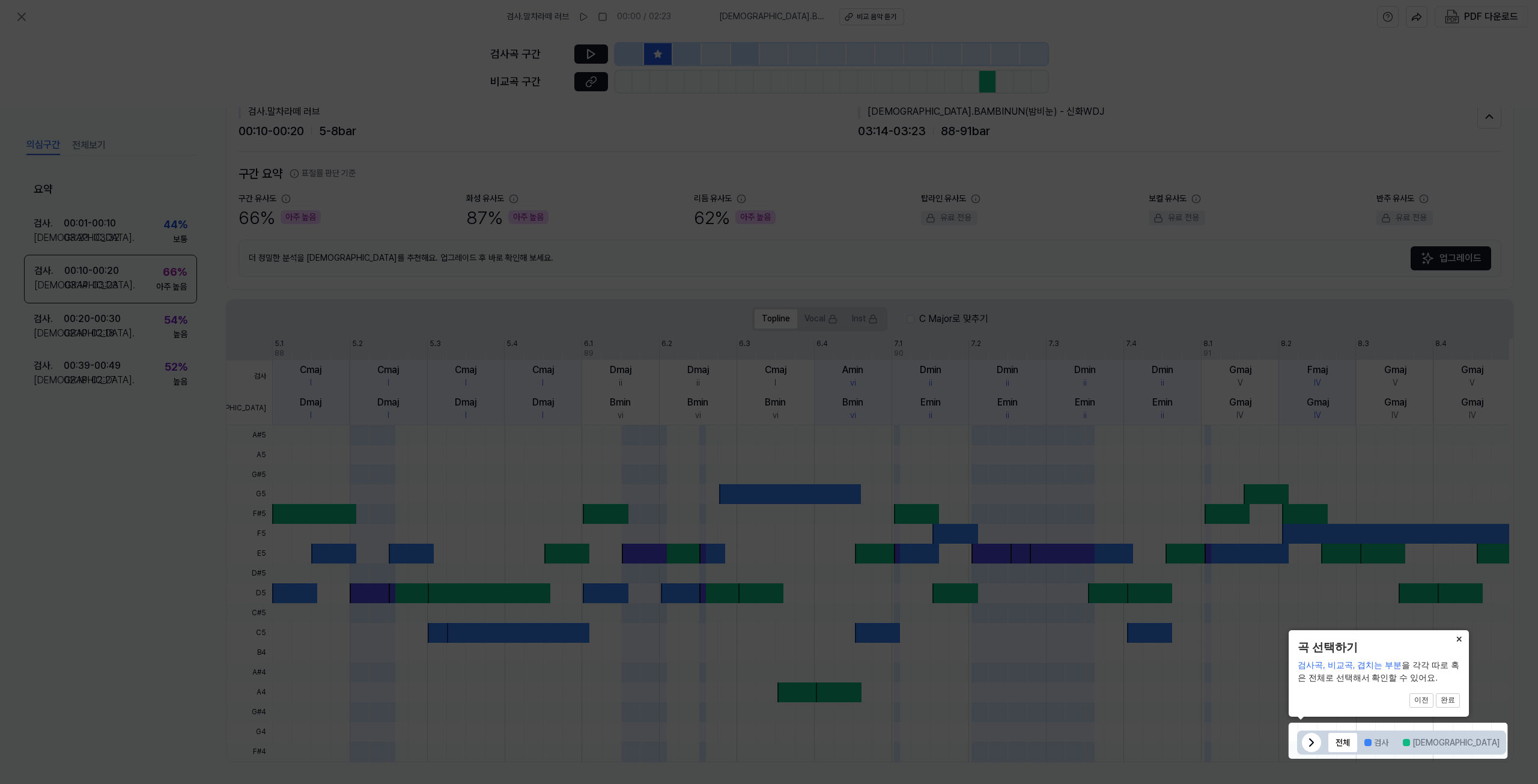
click at [1458, 637] on button "×" at bounding box center [1459, 638] width 19 height 17
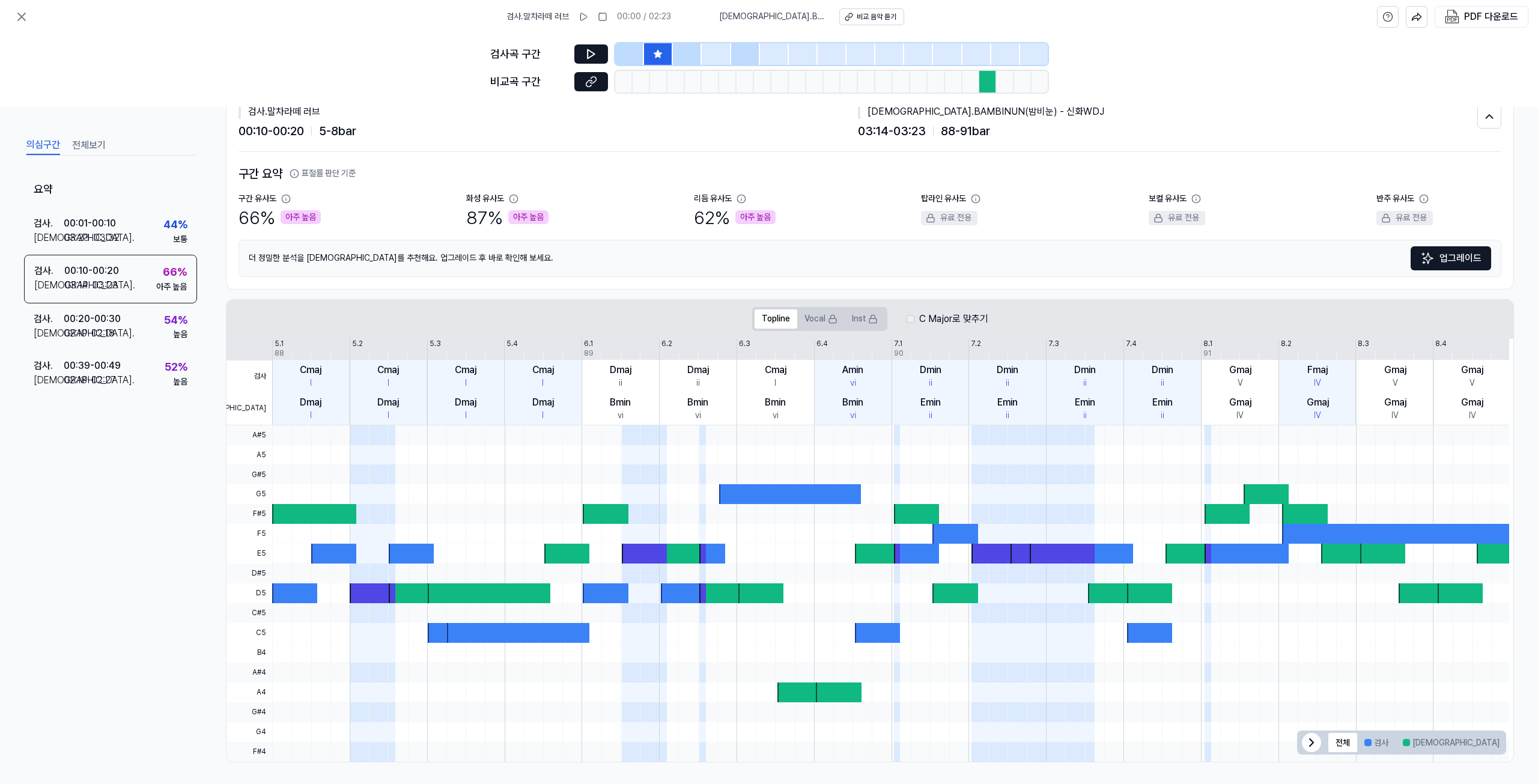
click at [643, 138] on div "00:10 - 00:20 5 - 8 bar" at bounding box center [548, 131] width 619 height 19
click at [859, 16] on div "비교 음악 듣기" at bounding box center [877, 17] width 40 height 10
click at [981, 80] on div at bounding box center [988, 82] width 17 height 21
click at [595, 83] on icon at bounding box center [592, 82] width 12 height 12
click at [21, 22] on icon at bounding box center [22, 17] width 15 height 15
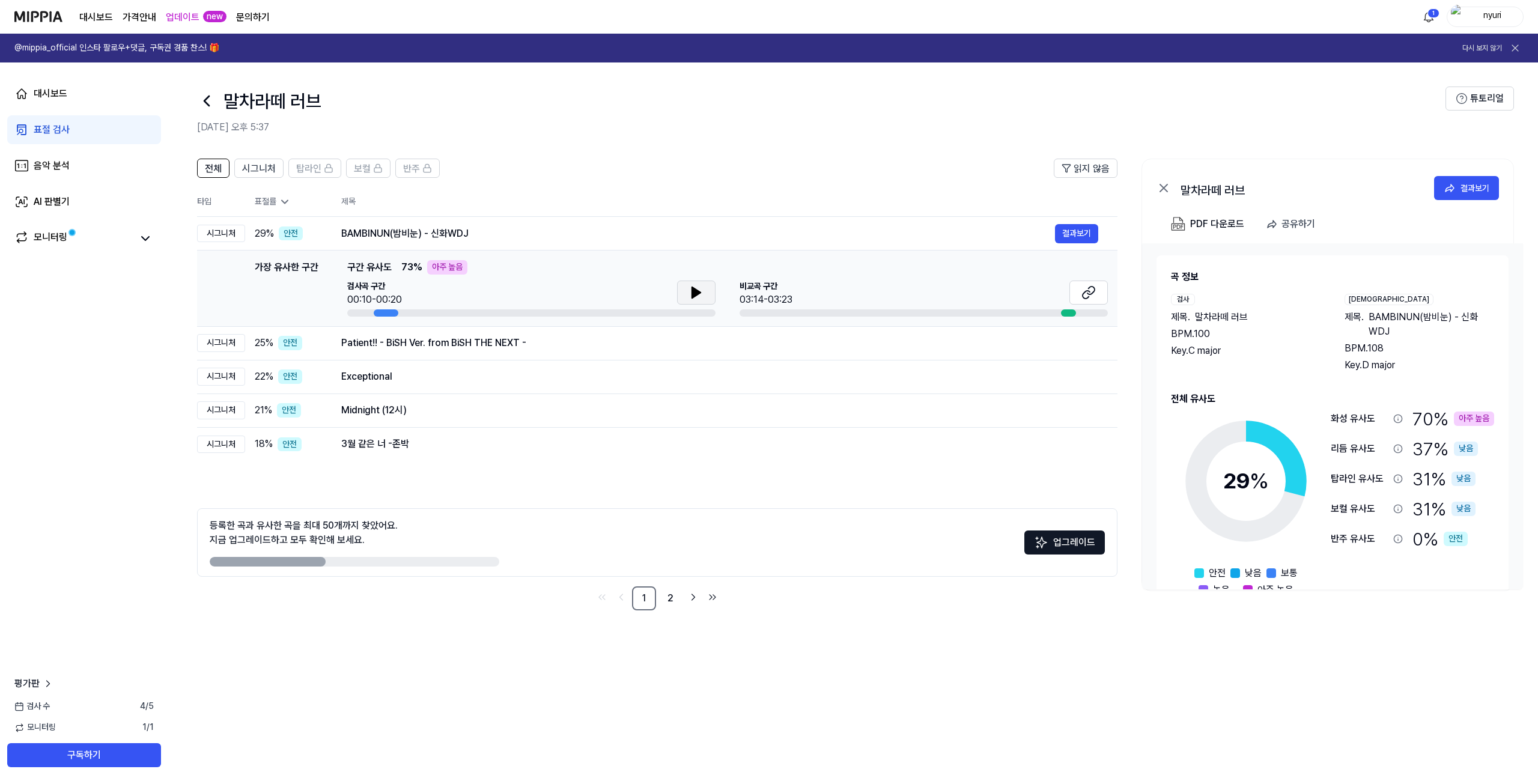
click at [693, 289] on icon at bounding box center [696, 292] width 9 height 11
click at [1094, 294] on icon at bounding box center [1089, 293] width 15 height 15
click at [692, 291] on icon at bounding box center [696, 292] width 9 height 11
click at [698, 291] on icon at bounding box center [699, 292] width 2 height 10
